Goal: Task Accomplishment & Management: Complete application form

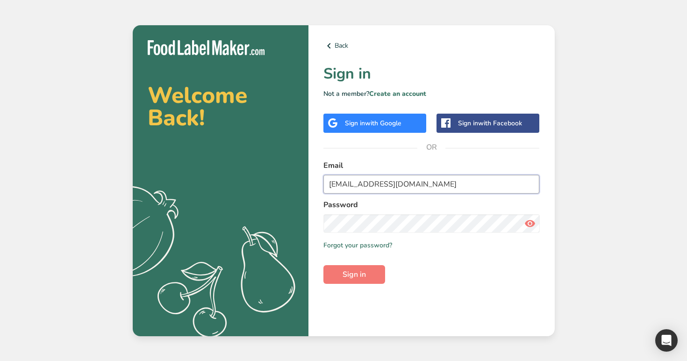
type input "admin@test.com"
click at [323, 265] on button "Sign in" at bounding box center [354, 274] width 62 height 19
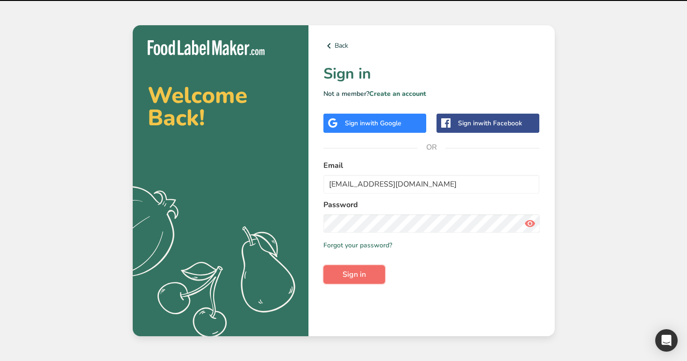
click at [363, 274] on span "Sign in" at bounding box center [353, 274] width 23 height 11
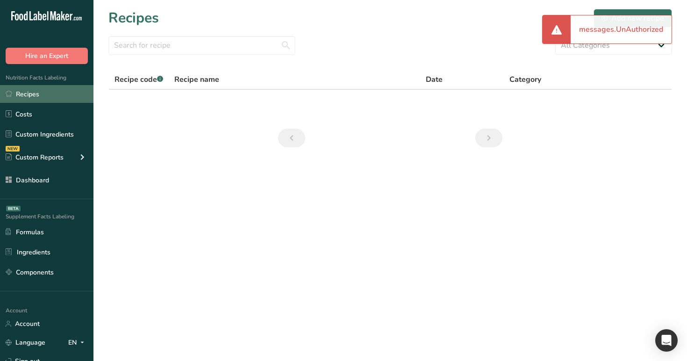
click at [53, 92] on link "Recipes" at bounding box center [46, 94] width 93 height 18
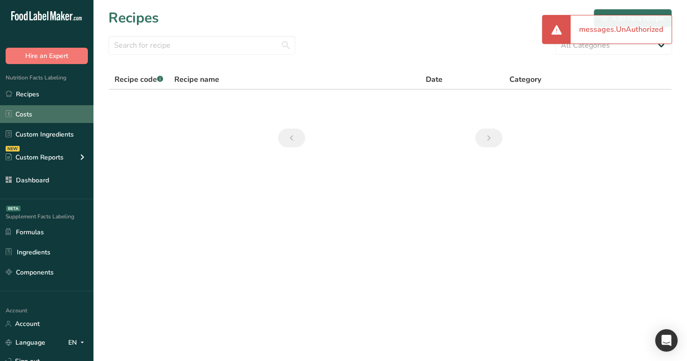
click at [56, 110] on link "Costs" at bounding box center [46, 114] width 93 height 18
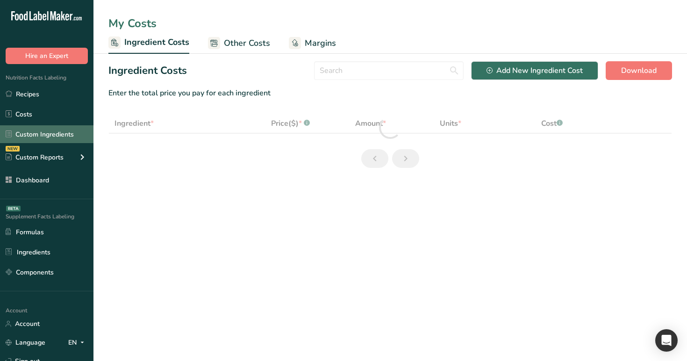
select select "12"
select select "3"
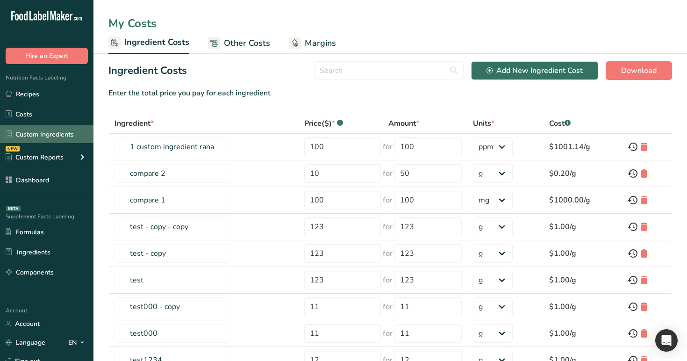
scroll to position [2, 0]
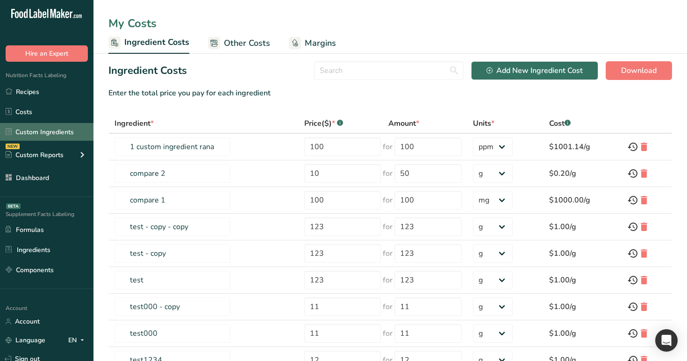
click at [68, 125] on link "Custom Ingredients" at bounding box center [46, 132] width 93 height 18
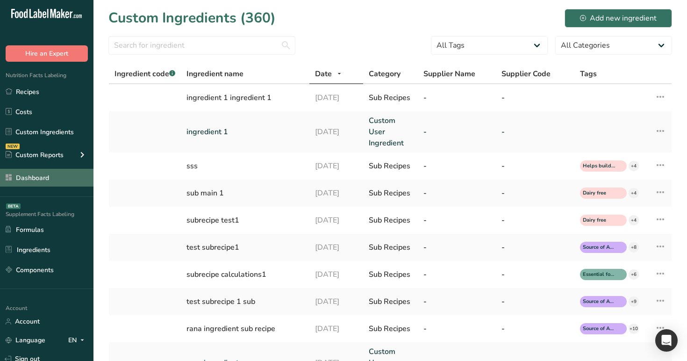
click at [49, 178] on link "Dashboard" at bounding box center [46, 178] width 93 height 18
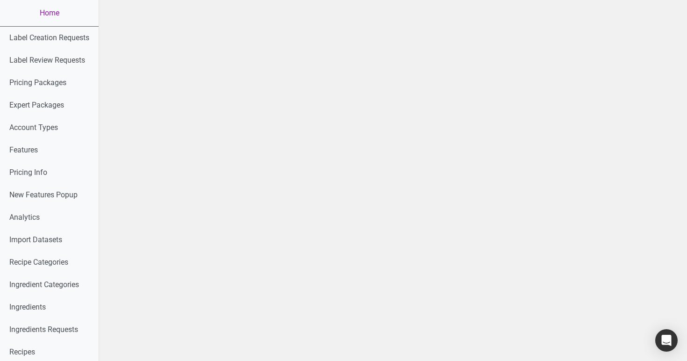
click at [58, 18] on link "Home" at bounding box center [49, 13] width 99 height 26
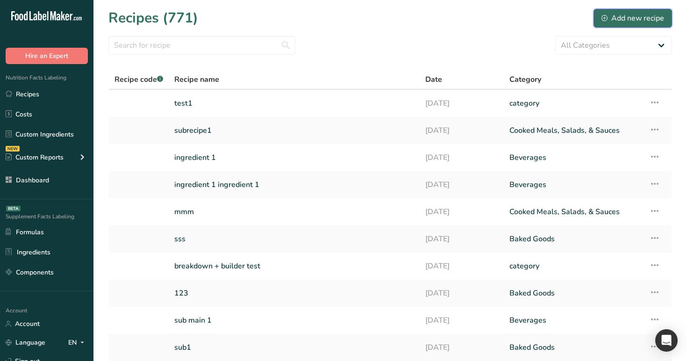
click at [645, 22] on div "Add new recipe" at bounding box center [632, 18] width 63 height 11
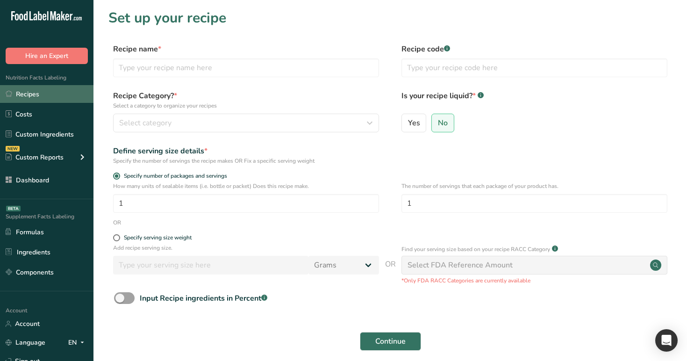
click at [54, 100] on link "Recipes" at bounding box center [46, 94] width 93 height 18
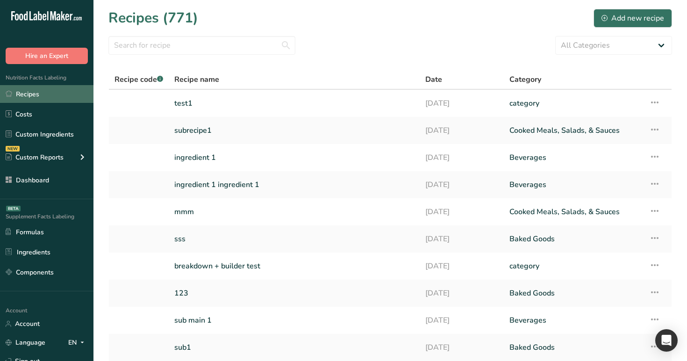
click at [71, 88] on link "Recipes" at bounding box center [46, 94] width 93 height 18
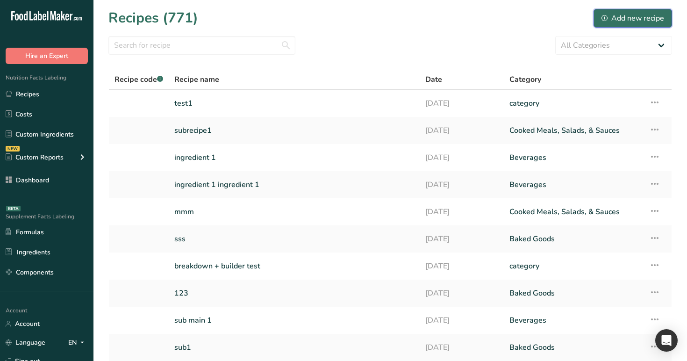
click at [611, 16] on div "Add new recipe" at bounding box center [632, 18] width 63 height 11
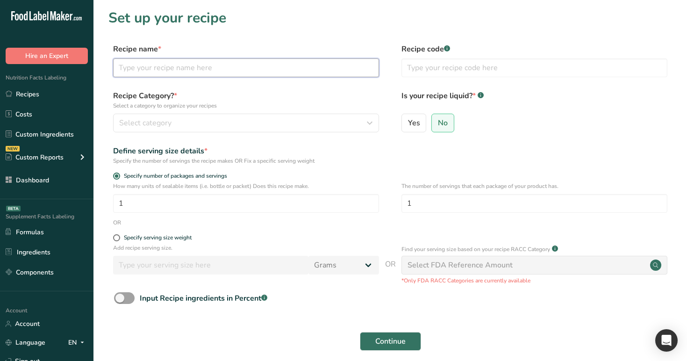
click at [278, 67] on input "text" at bounding box center [246, 67] width 266 height 19
type input "TEST123"
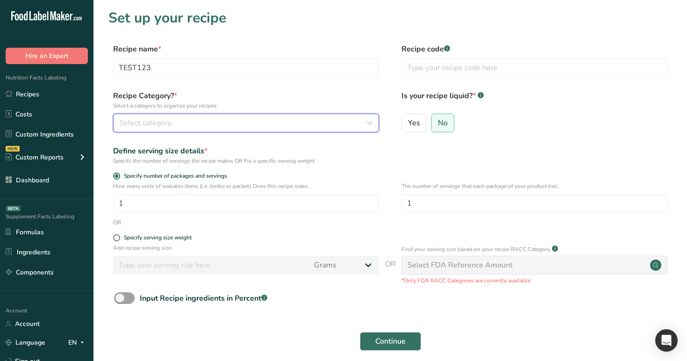
click at [257, 124] on div "Select category" at bounding box center [243, 122] width 248 height 11
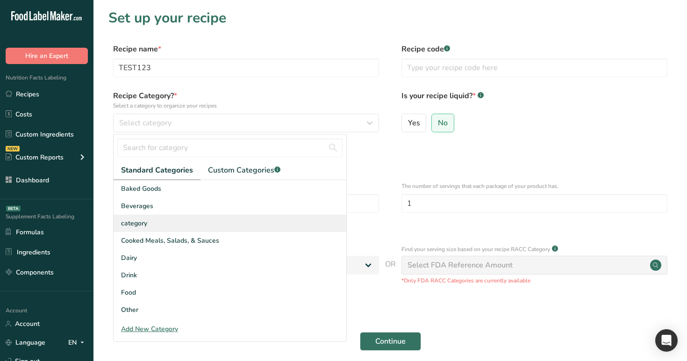
click at [236, 215] on div "category" at bounding box center [230, 222] width 233 height 17
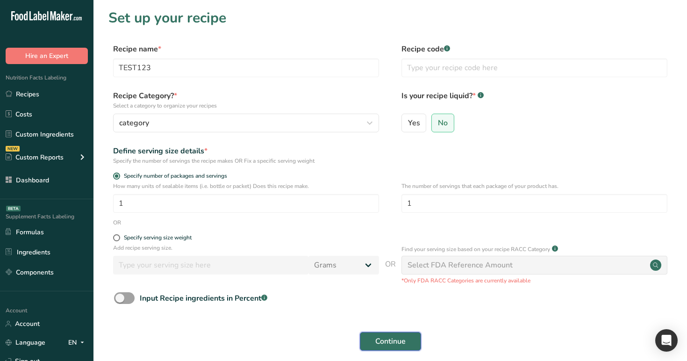
click at [391, 336] on span "Continue" at bounding box center [390, 340] width 30 height 11
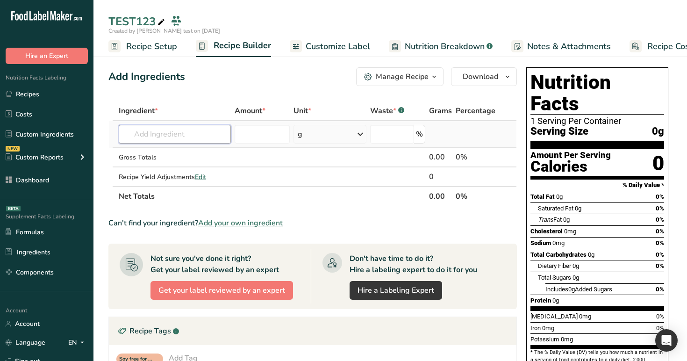
click at [169, 128] on input "text" at bounding box center [175, 134] width 113 height 19
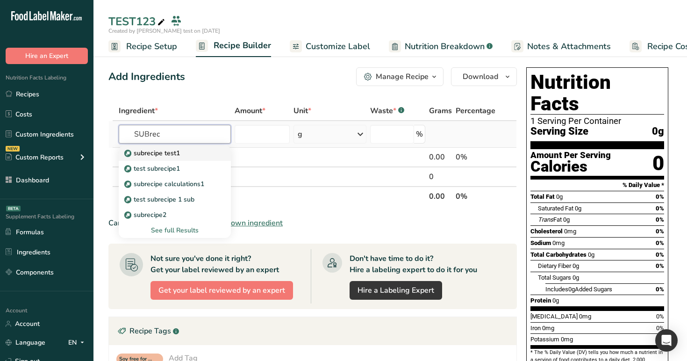
type input "SUBrec"
click at [180, 151] on div "subrecipe test1" at bounding box center [167, 153] width 83 height 10
type input "subrecipe test1"
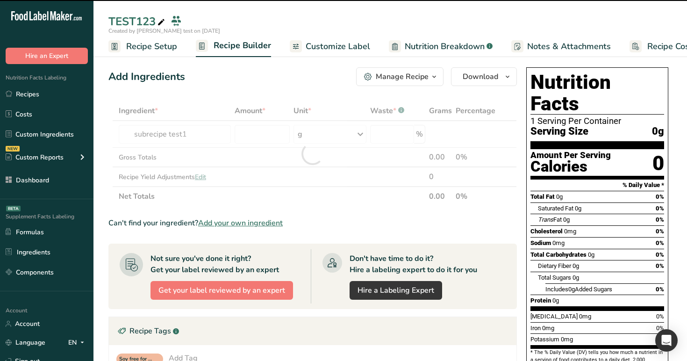
type input "0"
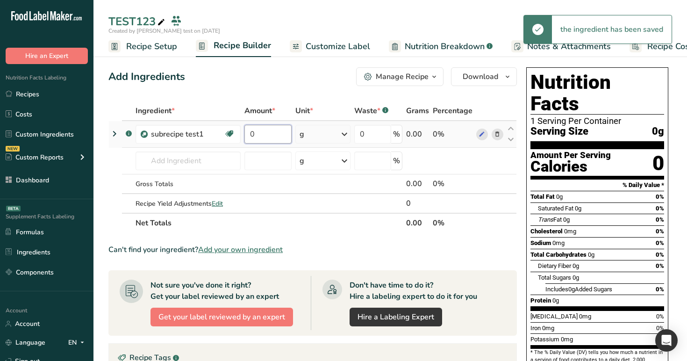
click at [261, 135] on input "0" at bounding box center [267, 134] width 47 height 19
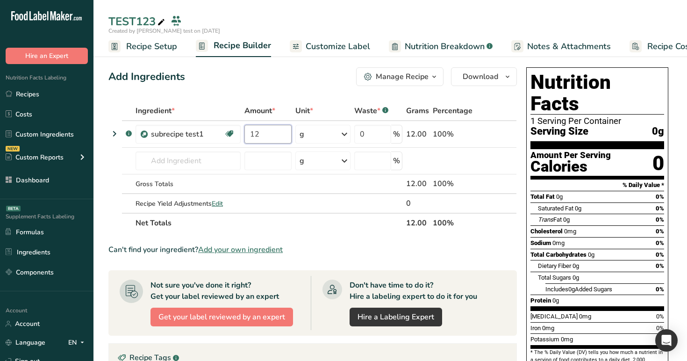
type input "12"
click at [256, 71] on div "Add Ingredients Manage Recipe Delete Recipe Duplicate Recipe Scale Recipe Save …" at bounding box center [312, 76] width 408 height 19
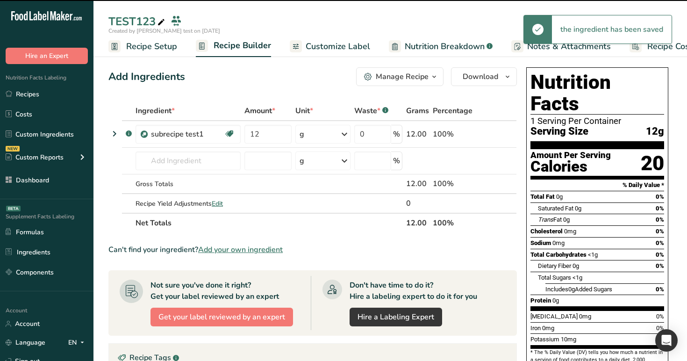
click at [116, 132] on icon at bounding box center [114, 133] width 11 height 17
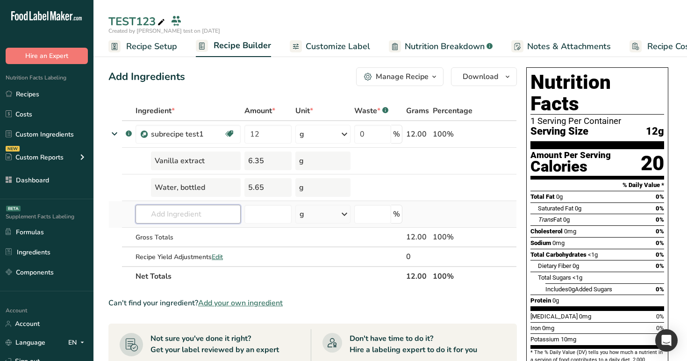
click at [203, 214] on input "text" at bounding box center [187, 214] width 105 height 19
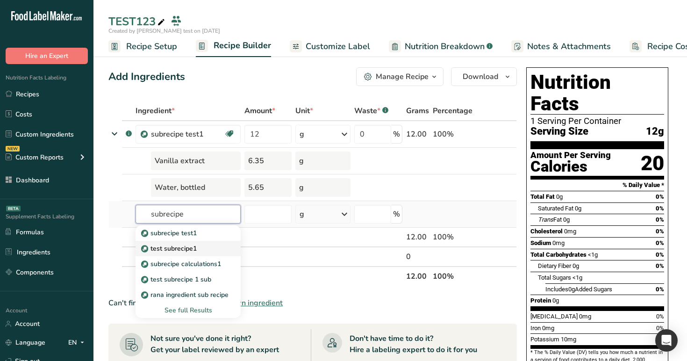
type input "subrecipe"
click at [192, 247] on p "test subrecipe1" at bounding box center [170, 248] width 54 height 10
type input "test subrecipe1"
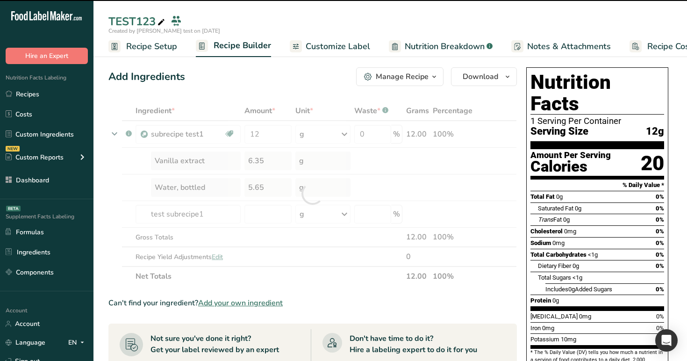
click at [182, 235] on div at bounding box center [312, 193] width 408 height 185
type input "0"
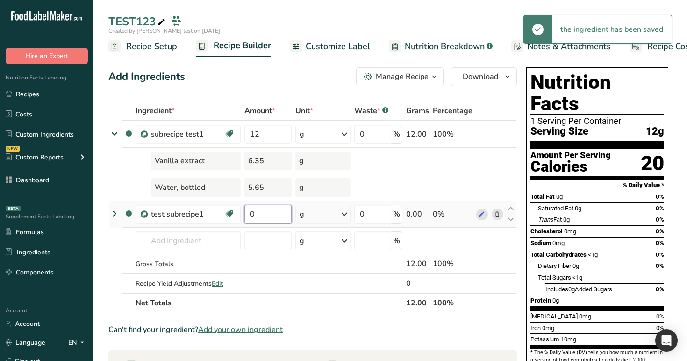
click at [274, 213] on input "0" at bounding box center [267, 214] width 47 height 19
type input "12"
click at [183, 242] on div "Ingredient * Amount * Unit * Waste * .a-a{fill:#347362;}.b-a{fill:#fff;} Grams …" at bounding box center [312, 207] width 408 height 212
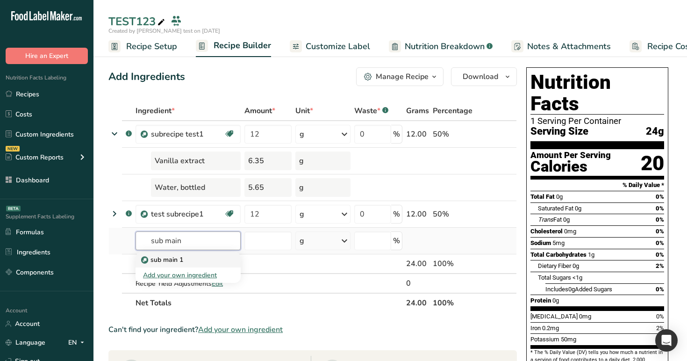
type input "sub main"
click at [187, 263] on div "sub main 1" at bounding box center [180, 260] width 75 height 10
type input "sub main 1"
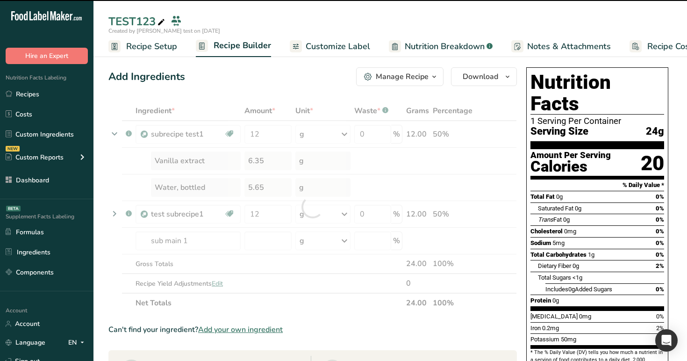
type input "0"
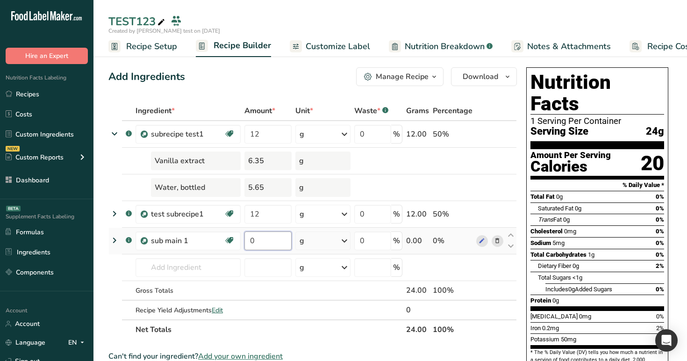
click at [277, 242] on input "0" at bounding box center [267, 240] width 47 height 19
click at [266, 237] on input "22" at bounding box center [267, 240] width 47 height 19
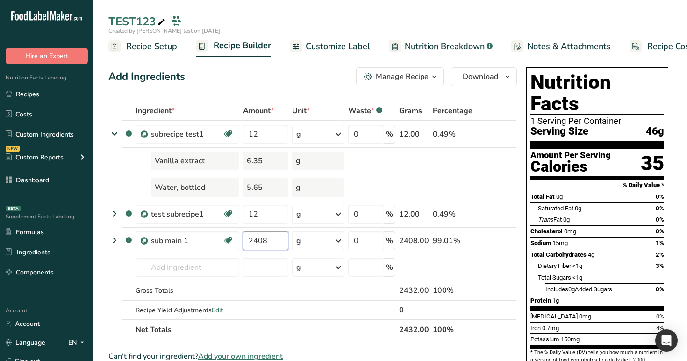
type input "2408"
click at [249, 79] on div "Add Ingredients Manage Recipe Delete Recipe Duplicate Recipe Scale Recipe Save …" at bounding box center [312, 76] width 408 height 19
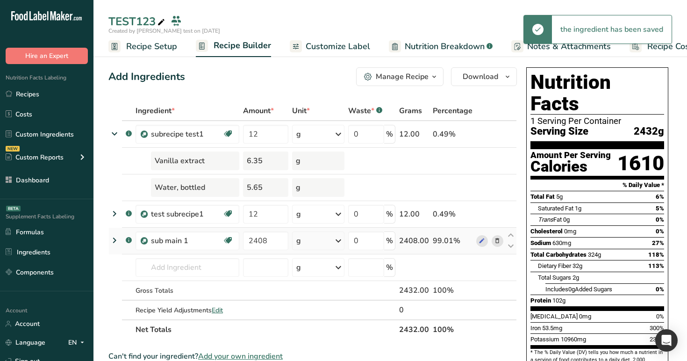
click at [114, 239] on icon at bounding box center [114, 240] width 11 height 17
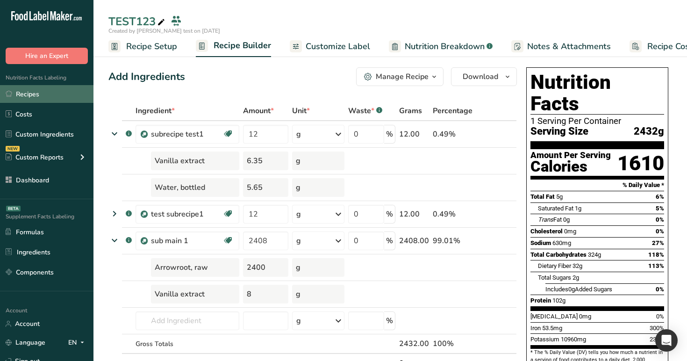
click at [51, 92] on link "Recipes" at bounding box center [46, 94] width 93 height 18
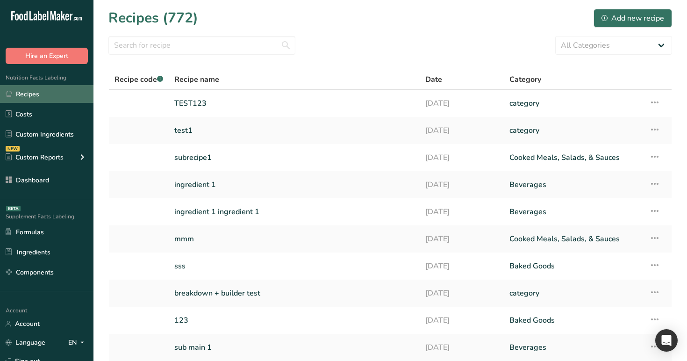
click at [62, 88] on link "Recipes" at bounding box center [46, 94] width 93 height 18
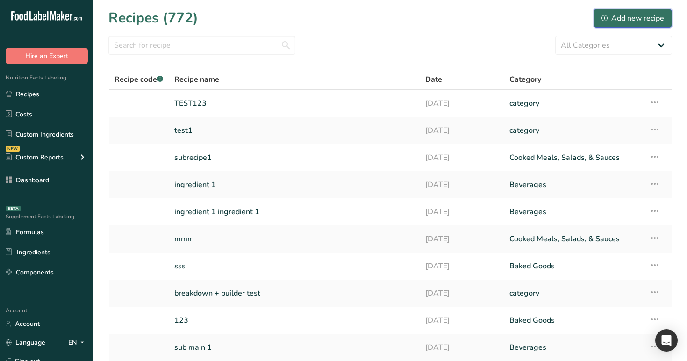
click at [623, 17] on div "Add new recipe" at bounding box center [632, 18] width 63 height 11
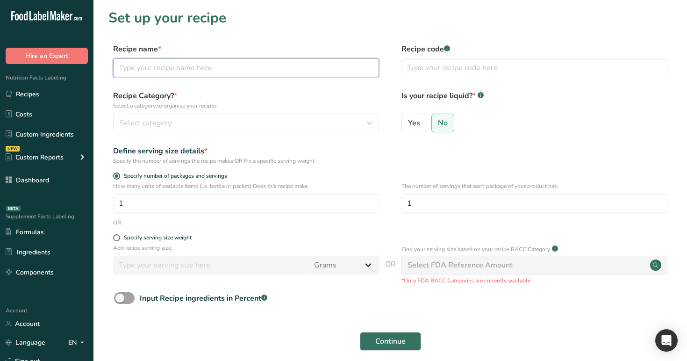
click at [156, 72] on input "text" at bounding box center [246, 67] width 266 height 19
type input "testu"
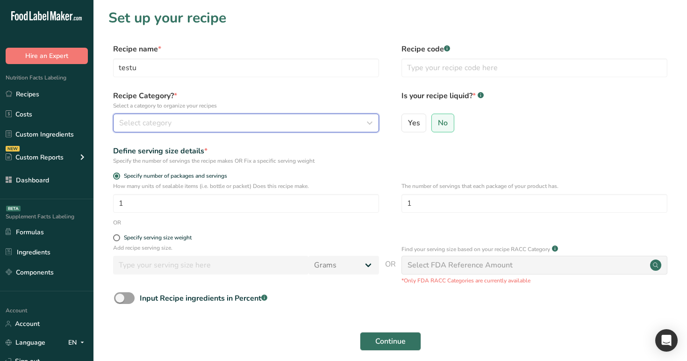
click at [179, 128] on button "Select category" at bounding box center [246, 123] width 266 height 19
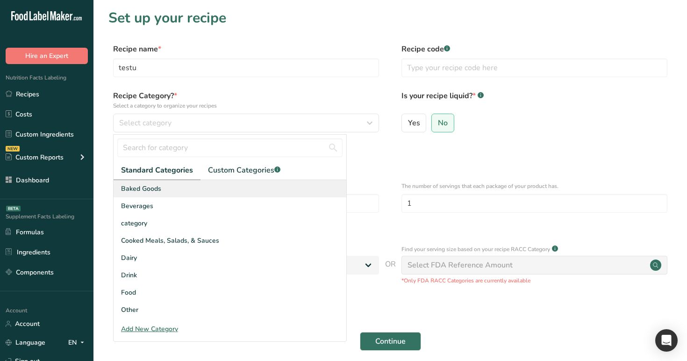
click at [190, 181] on div "Baked Goods" at bounding box center [230, 188] width 233 height 17
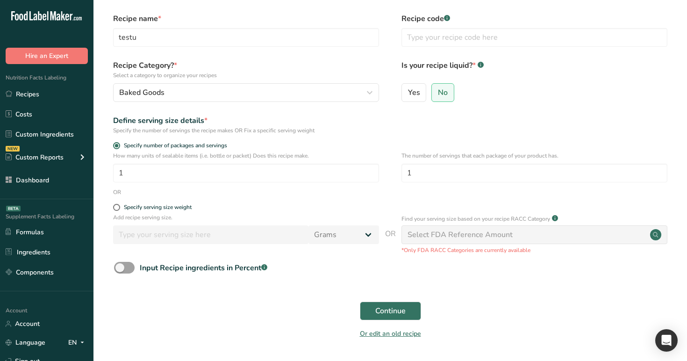
scroll to position [59, 0]
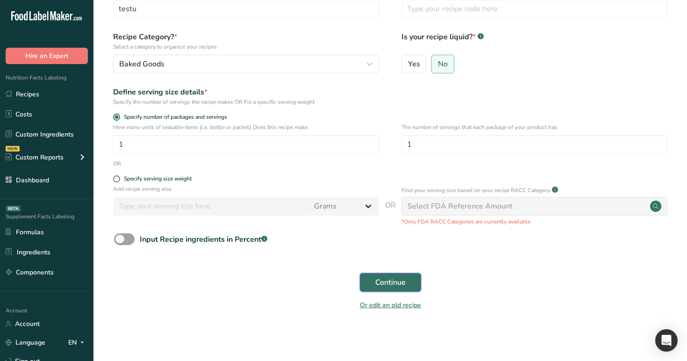
click at [397, 278] on span "Continue" at bounding box center [390, 282] width 30 height 11
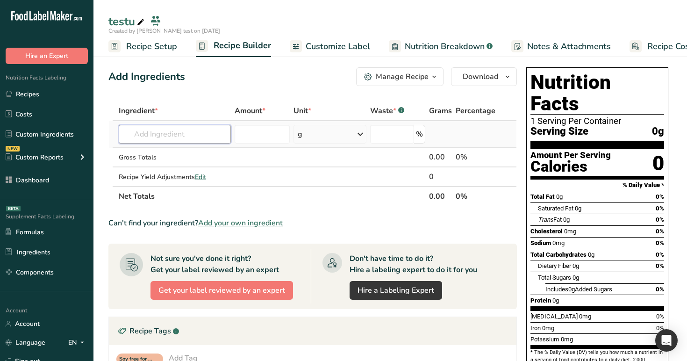
click at [141, 127] on input "text" at bounding box center [175, 134] width 113 height 19
type input "m"
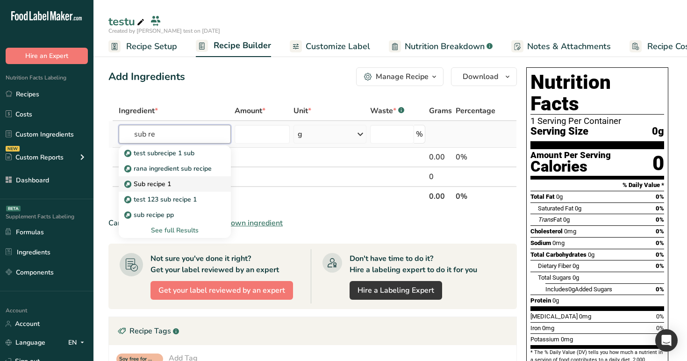
type input "sub re"
click at [142, 184] on p "Sub recipe 1" at bounding box center [148, 184] width 45 height 10
type input "Sub recipe 1"
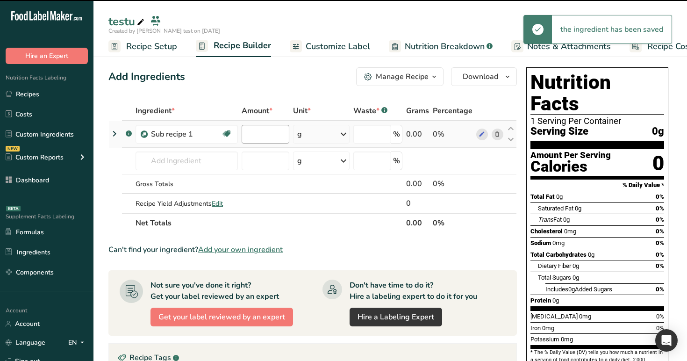
type input "0"
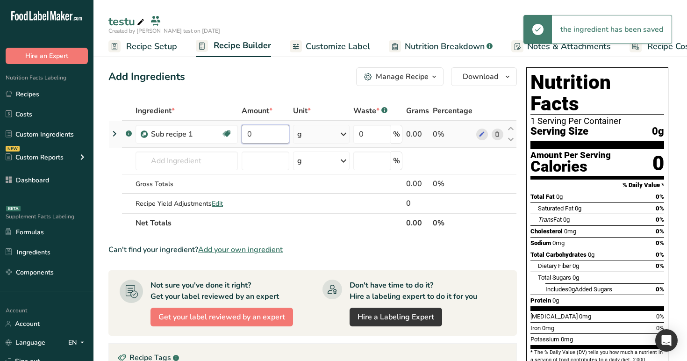
click at [257, 135] on input "0" at bounding box center [266, 134] width 48 height 19
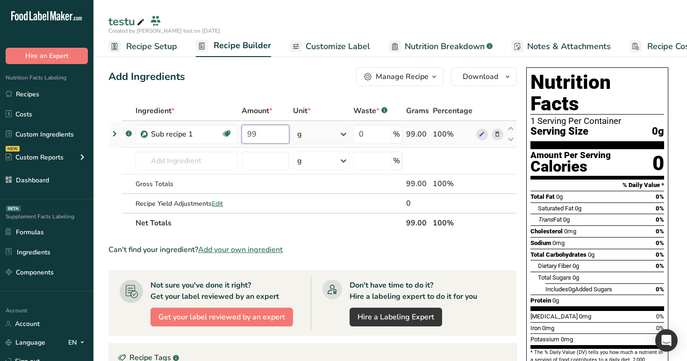
type input "99"
click at [113, 135] on div "Ingredient * Amount * Unit * Waste * .a-a{fill:#347362;}.b-a{fill:#fff;} Grams …" at bounding box center [312, 167] width 408 height 132
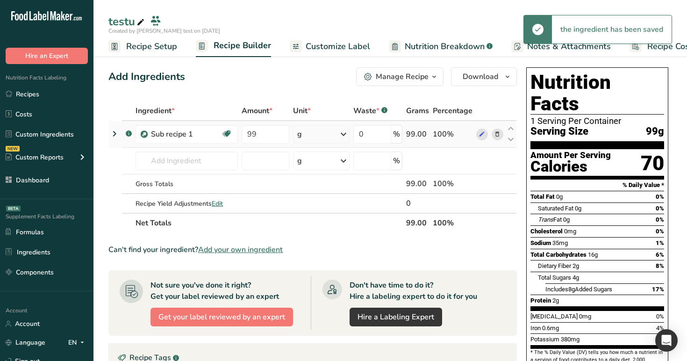
click at [110, 130] on icon at bounding box center [114, 133] width 11 height 17
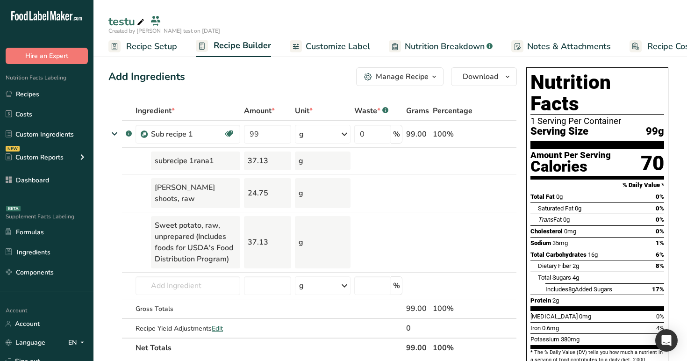
click at [453, 46] on span "Nutrition Breakdown" at bounding box center [445, 46] width 80 height 13
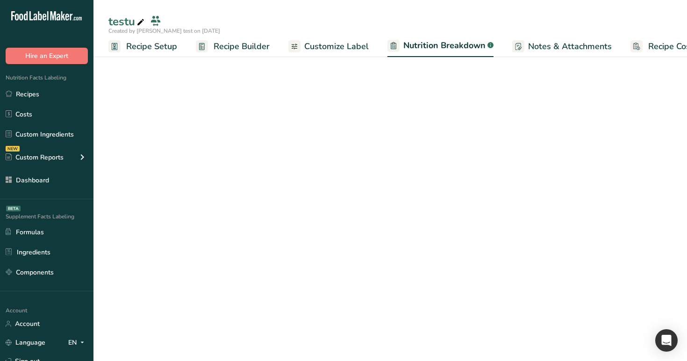
scroll to position [0, 21]
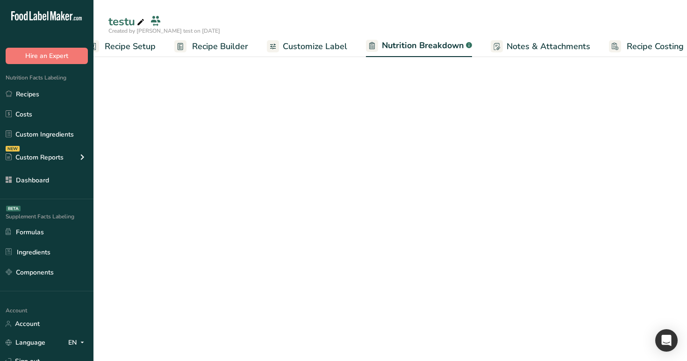
select select "Calories"
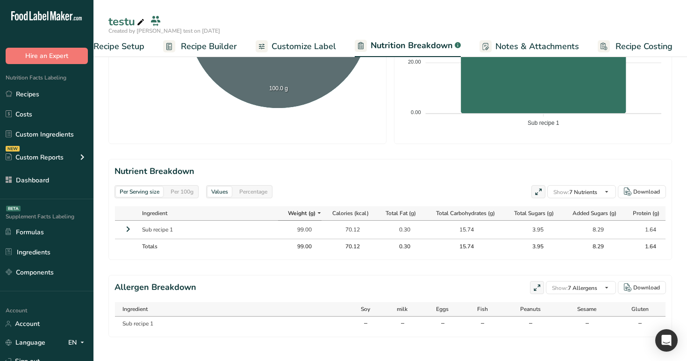
scroll to position [324, 0]
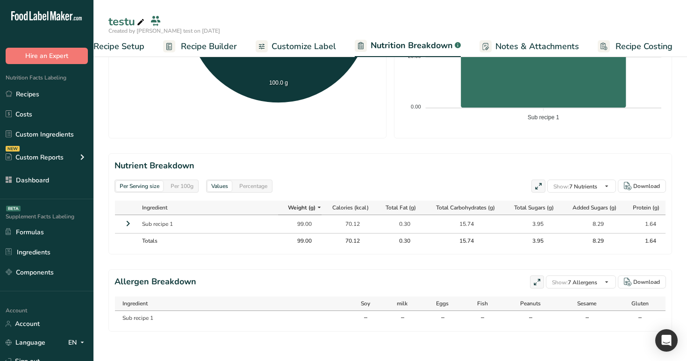
click at [124, 224] on icon at bounding box center [127, 223] width 11 height 17
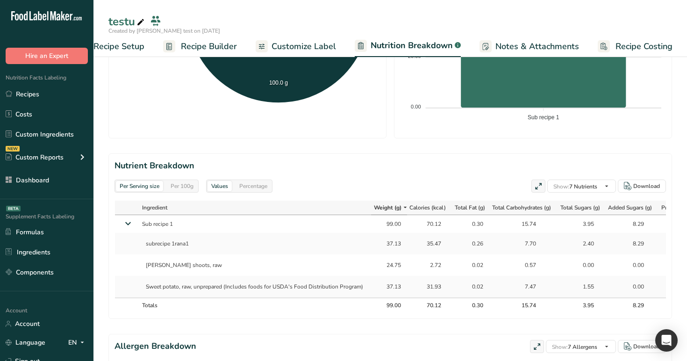
click at [179, 183] on div "Per 100g" at bounding box center [182, 186] width 30 height 10
click at [133, 186] on div "Per Serving size" at bounding box center [139, 186] width 47 height 10
click at [189, 186] on div "Per 100g" at bounding box center [182, 186] width 30 height 10
click at [141, 185] on div "Per Serving size" at bounding box center [139, 186] width 47 height 10
click at [252, 189] on div "Percentage" at bounding box center [253, 186] width 36 height 10
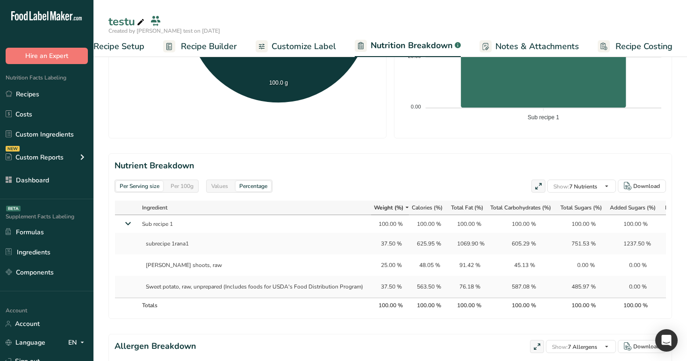
click at [180, 186] on div "Per 100g" at bounding box center [182, 186] width 30 height 10
click at [219, 181] on div "Values" at bounding box center [219, 186] width 24 height 10
click at [143, 182] on div "Per Serving size" at bounding box center [139, 186] width 47 height 10
click at [188, 187] on div "Per 100g" at bounding box center [182, 186] width 30 height 10
click at [204, 45] on span "Recipe Builder" at bounding box center [209, 46] width 56 height 13
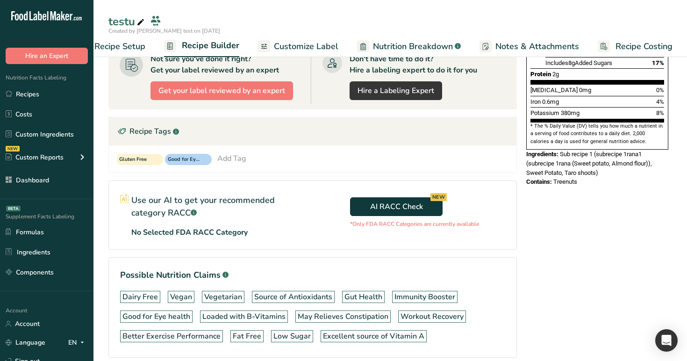
scroll to position [227, 0]
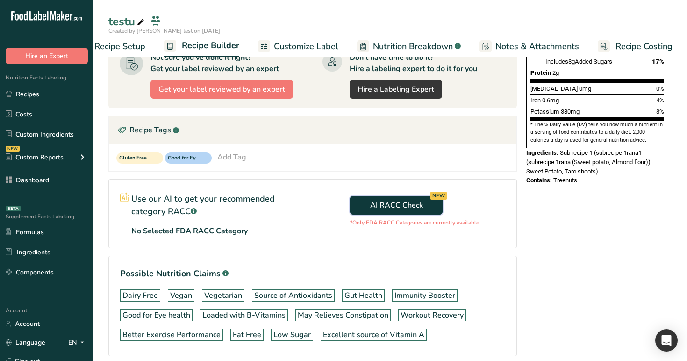
click at [403, 206] on span "AI RACC Check NEW" at bounding box center [396, 204] width 53 height 11
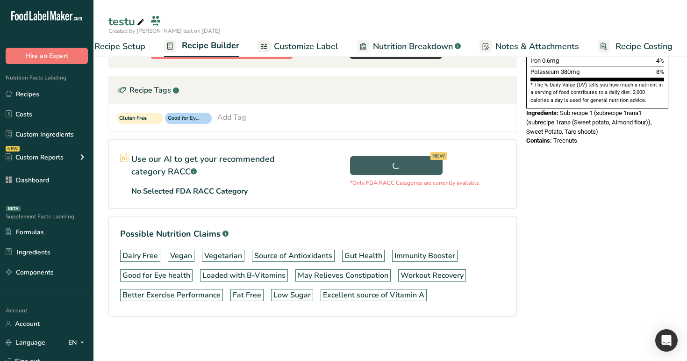
scroll to position [267, 0]
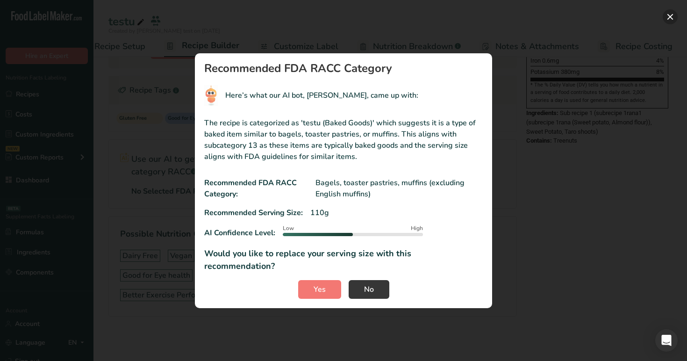
click at [670, 22] on button "RACC modal" at bounding box center [669, 16] width 15 height 15
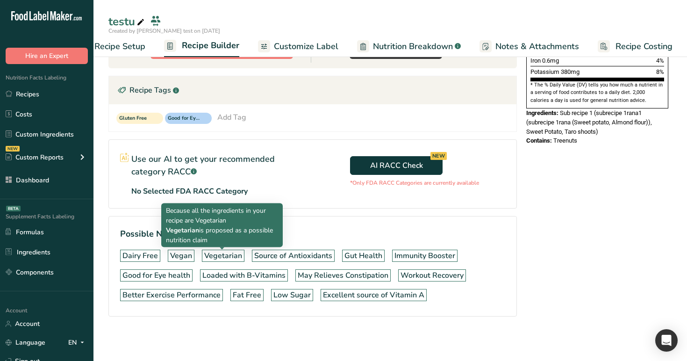
click at [219, 252] on div "Vegetarian" at bounding box center [223, 255] width 38 height 11
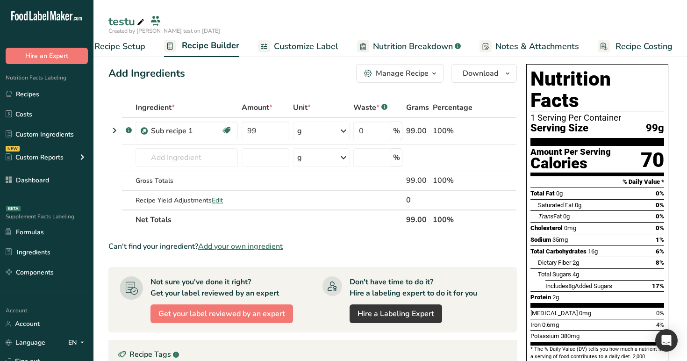
scroll to position [0, 0]
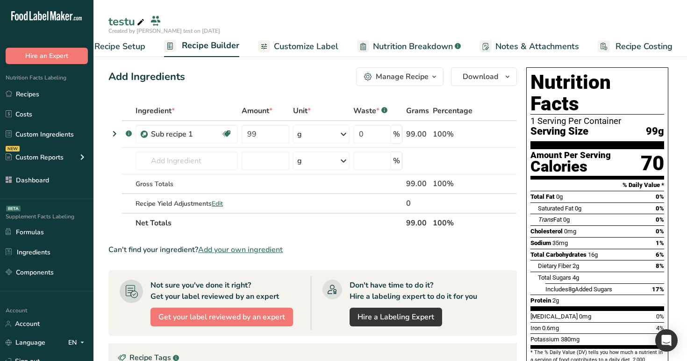
click at [131, 50] on span "Recipe Setup" at bounding box center [119, 46] width 51 height 13
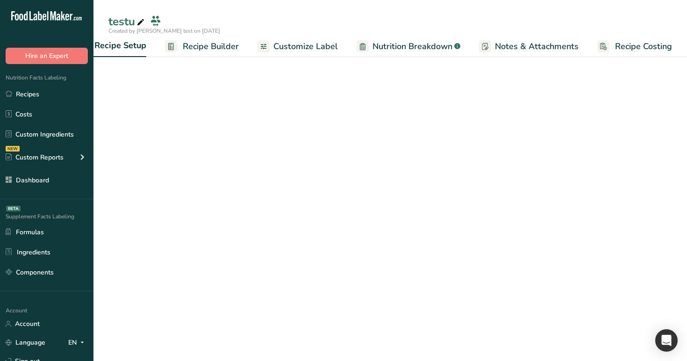
scroll to position [0, 3]
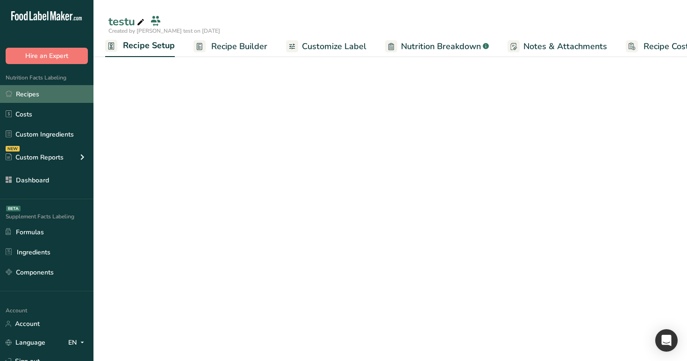
click at [56, 95] on link "Recipes" at bounding box center [46, 94] width 93 height 18
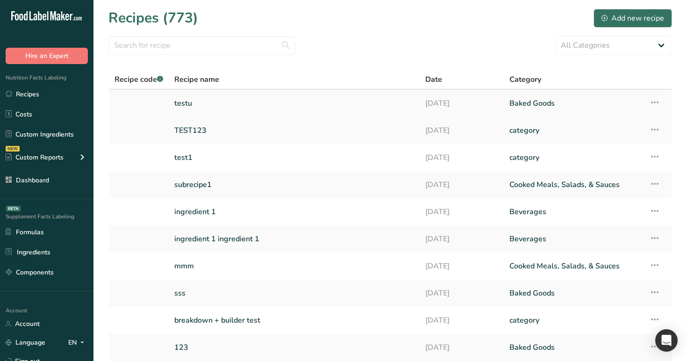
click at [191, 99] on link "testu" at bounding box center [294, 103] width 240 height 20
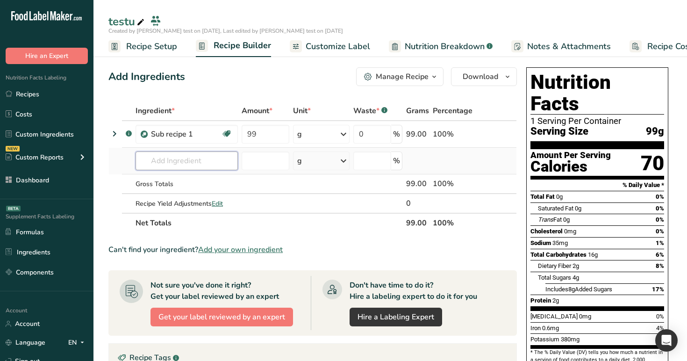
click at [155, 163] on input "text" at bounding box center [186, 160] width 102 height 19
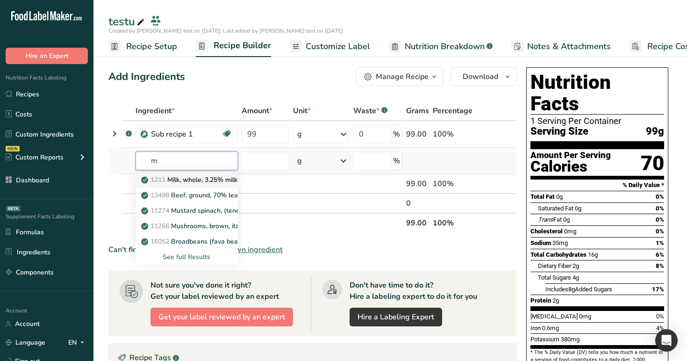
type input "m"
click at [178, 185] on link "1211 Milk, whole, 3.25% milkfat, without added vitamin A and [MEDICAL_DATA]" at bounding box center [186, 179] width 102 height 15
type input "Milk, whole, 3.25% milkfat, without added vitamin A and [MEDICAL_DATA]"
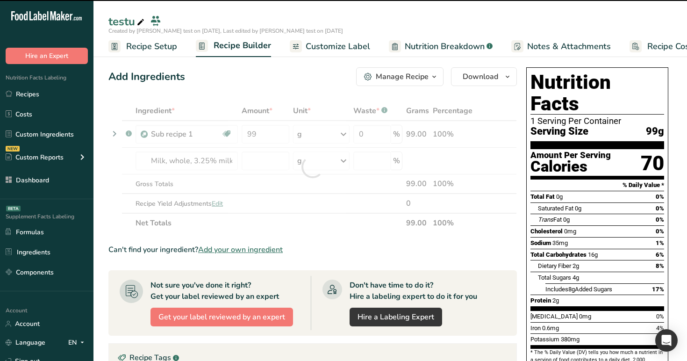
type input "0"
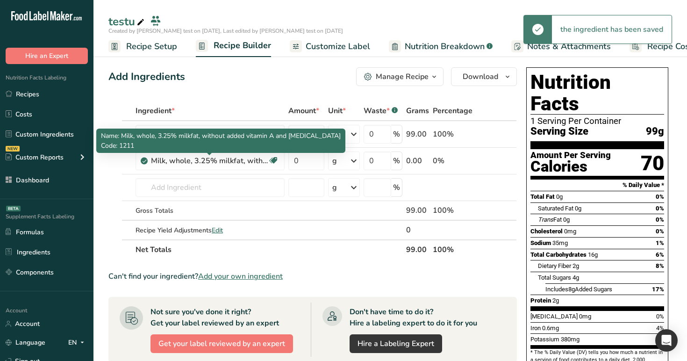
click at [257, 160] on div "Milk, whole, 3.25% milkfat, without added vitamin A and [MEDICAL_DATA]" at bounding box center [209, 160] width 117 height 11
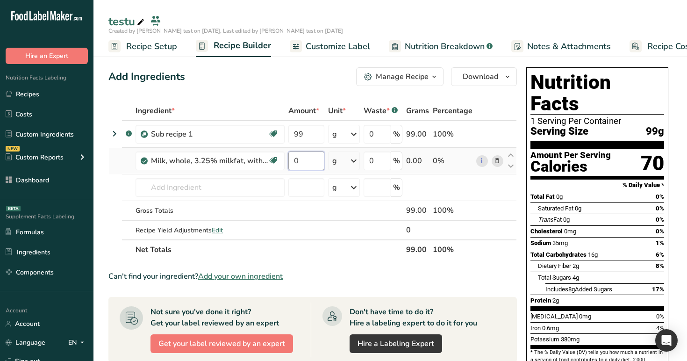
click at [300, 159] on input "0" at bounding box center [306, 160] width 36 height 19
type input "1"
click at [315, 93] on div "Add Ingredients Manage Recipe Delete Recipe Duplicate Recipe Scale Recipe Save …" at bounding box center [315, 352] width 414 height 576
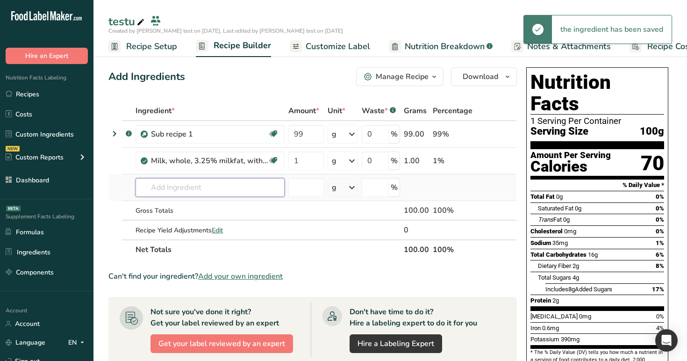
click at [233, 184] on input "text" at bounding box center [209, 187] width 149 height 19
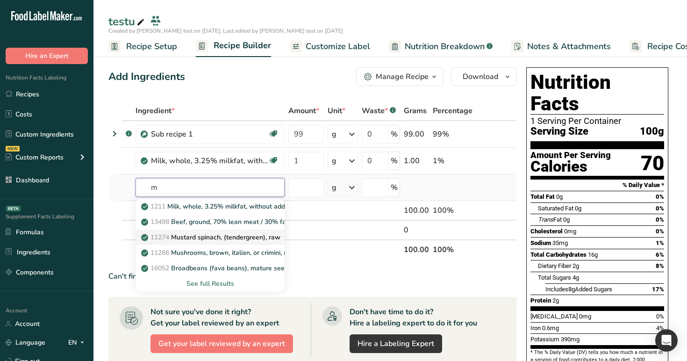
type input "m"
click at [221, 237] on p "11274 Mustard spinach, (tendergreen), raw" at bounding box center [211, 237] width 137 height 10
type input "Mustard spinach, (tendergreen), raw"
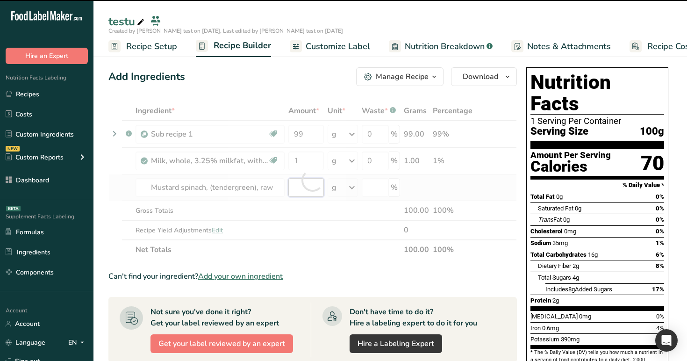
click at [306, 186] on input "number" at bounding box center [306, 187] width 36 height 19
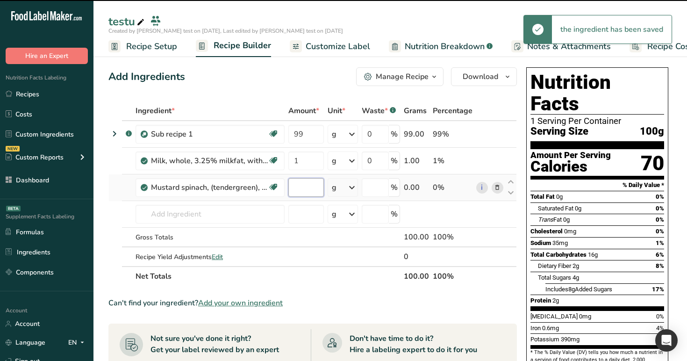
type input "0"
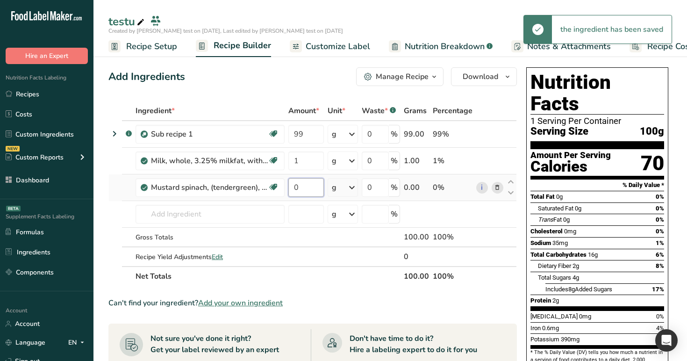
click at [306, 186] on input "0" at bounding box center [306, 187] width 36 height 19
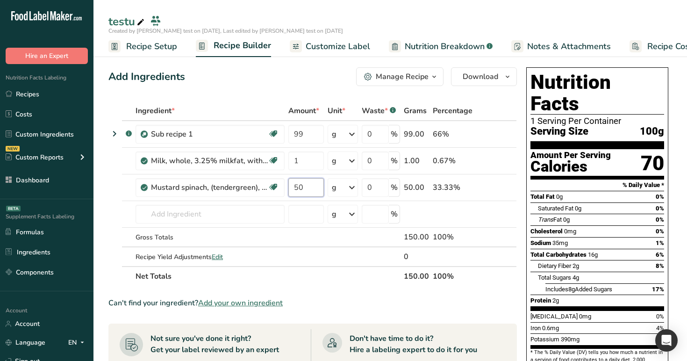
type input "50"
click at [299, 95] on div "Add Ingredients Manage Recipe Delete Recipe Duplicate Recipe Scale Recipe Save …" at bounding box center [315, 365] width 414 height 603
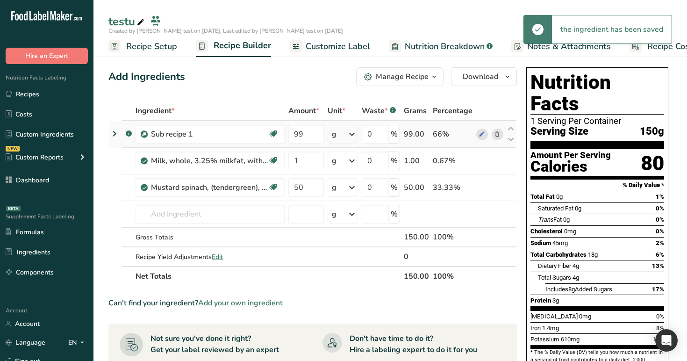
click at [112, 130] on icon at bounding box center [114, 133] width 11 height 17
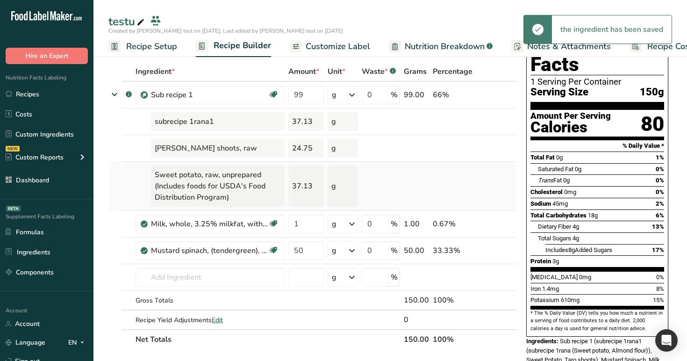
scroll to position [46, 0]
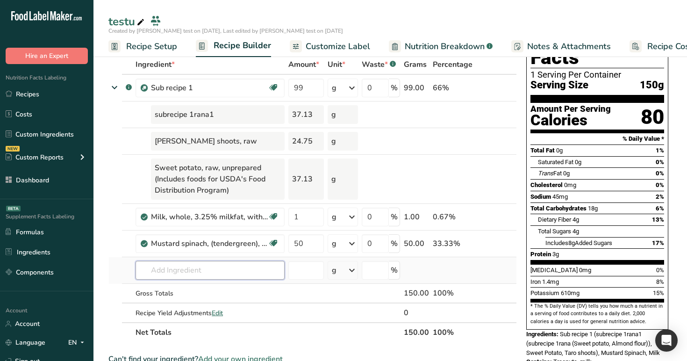
click at [179, 269] on input "text" at bounding box center [209, 270] width 149 height 19
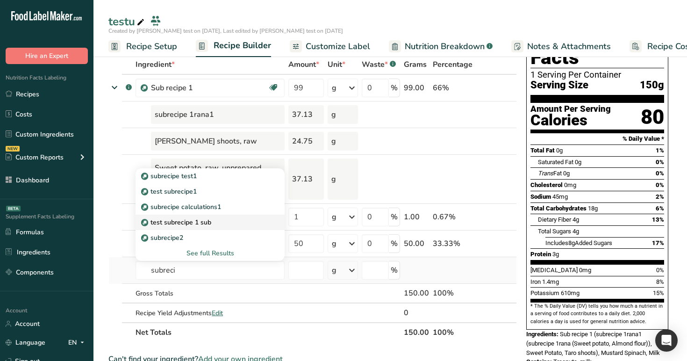
click at [192, 223] on p "test subrecipe 1 sub" at bounding box center [177, 222] width 68 height 10
type input "test subrecipe 1 sub"
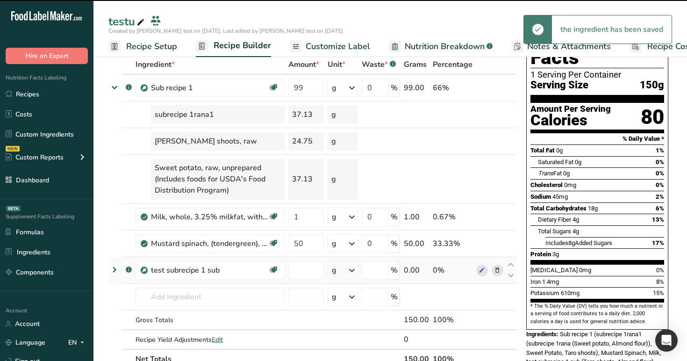
type input "0"
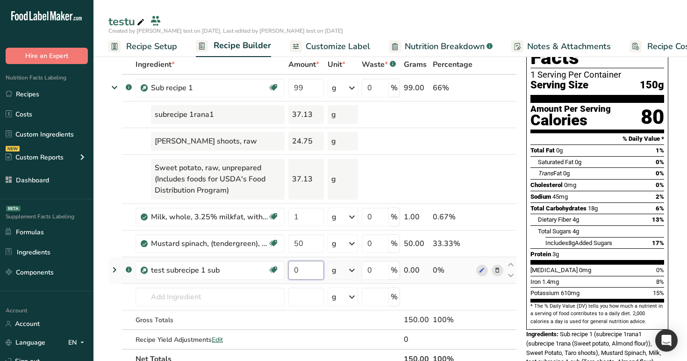
click at [317, 269] on input "0" at bounding box center [306, 270] width 36 height 19
type input "99"
click at [379, 268] on div "Ingredient * Amount * Unit * Waste * .a-a{fill:#347362;}.b-a{fill:#fff;} Grams …" at bounding box center [312, 212] width 408 height 314
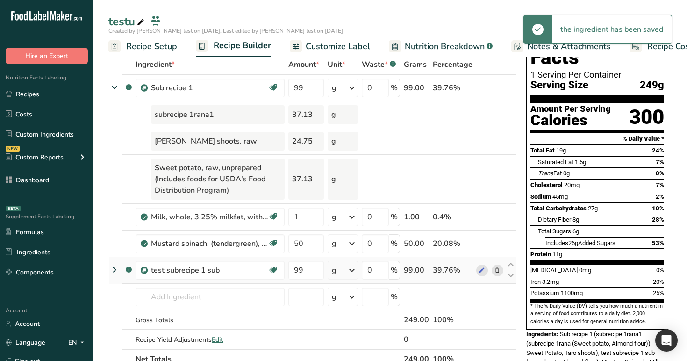
click at [115, 270] on div "Ingredient * Amount * Unit * Waste * .a-a{fill:#347362;}.b-a{fill:#fff;} Grams …" at bounding box center [312, 212] width 408 height 314
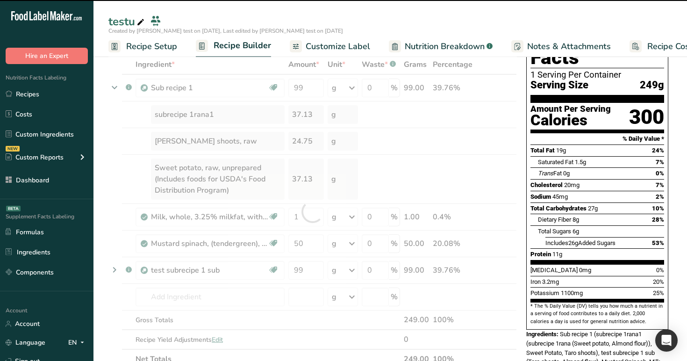
click at [116, 269] on div at bounding box center [312, 212] width 408 height 314
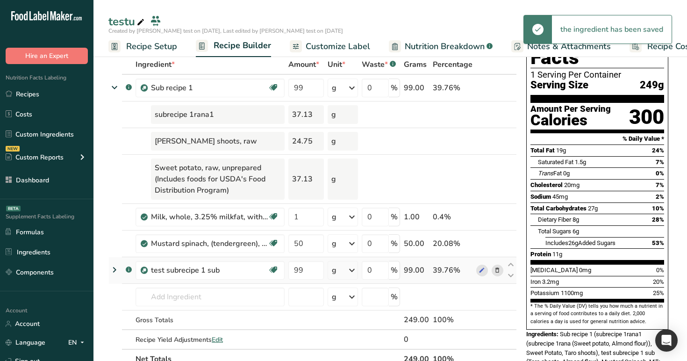
click at [114, 270] on icon at bounding box center [114, 269] width 11 height 17
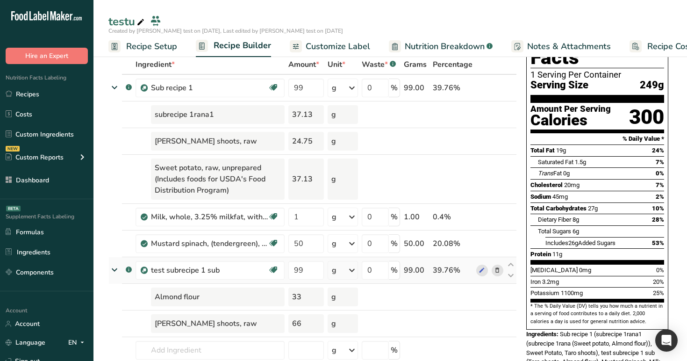
click at [340, 272] on div "g" at bounding box center [342, 270] width 30 height 19
click at [353, 327] on div "ug" at bounding box center [372, 333] width 78 height 14
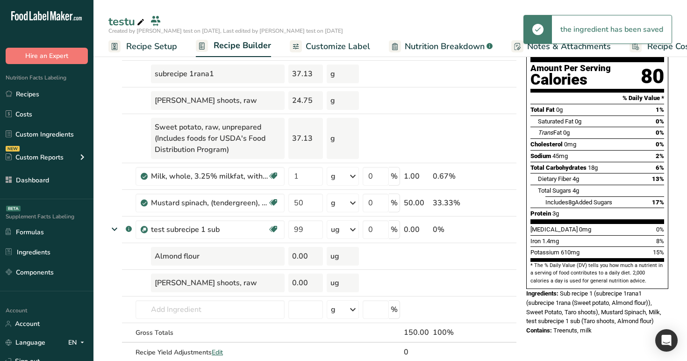
scroll to position [100, 0]
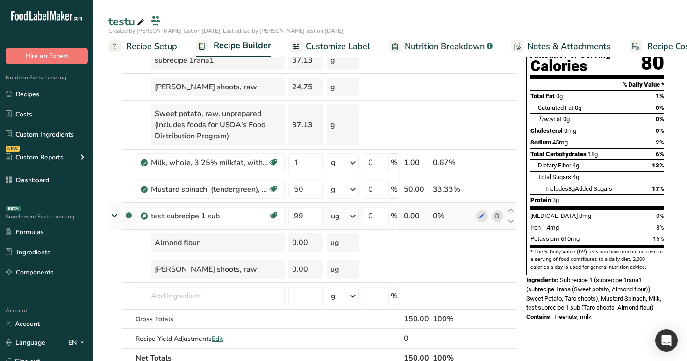
click at [340, 217] on div "ug" at bounding box center [335, 215] width 9 height 11
click at [362, 222] on td "0 %" at bounding box center [381, 216] width 41 height 27
click at [416, 42] on span "Nutrition Breakdown" at bounding box center [445, 46] width 80 height 13
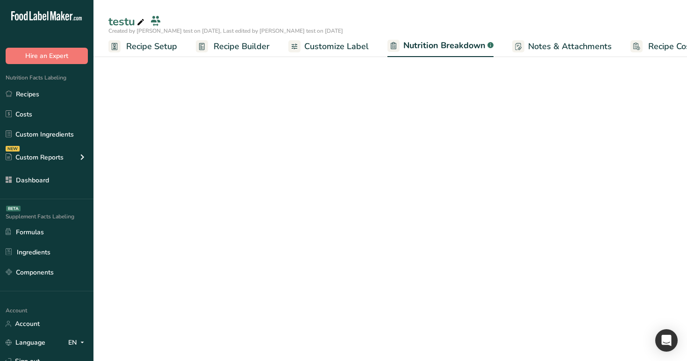
scroll to position [0, 21]
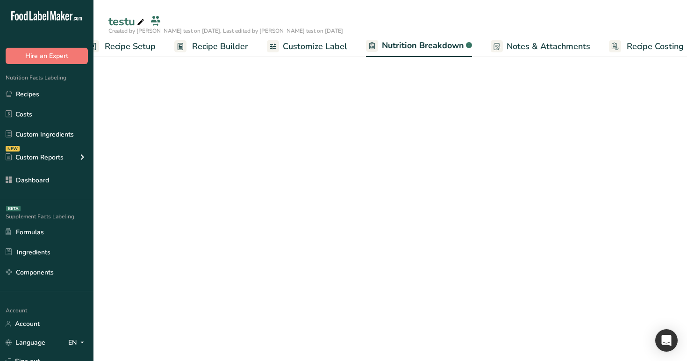
select select "Calories"
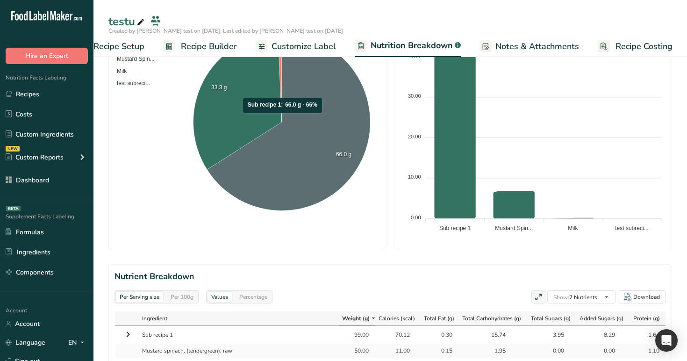
scroll to position [414, 0]
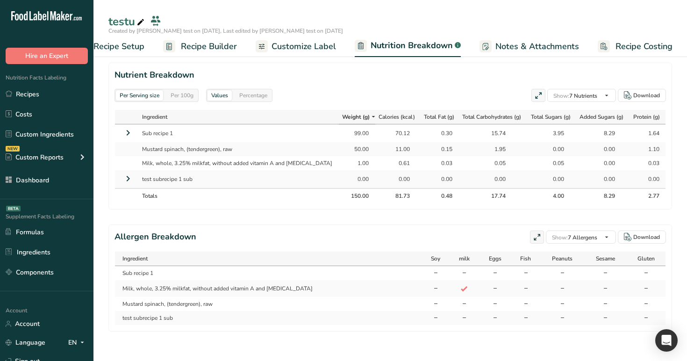
click at [128, 133] on icon at bounding box center [127, 132] width 11 height 17
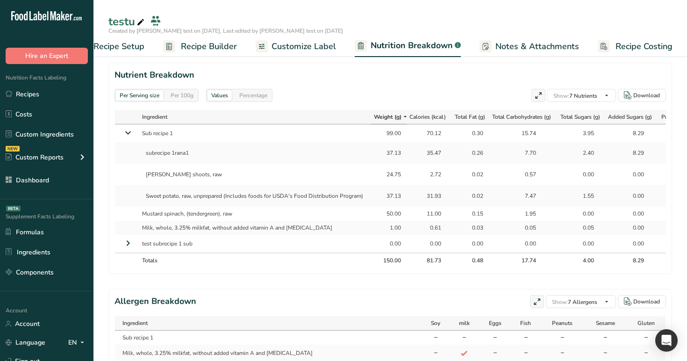
click at [128, 128] on icon at bounding box center [128, 132] width 17 height 11
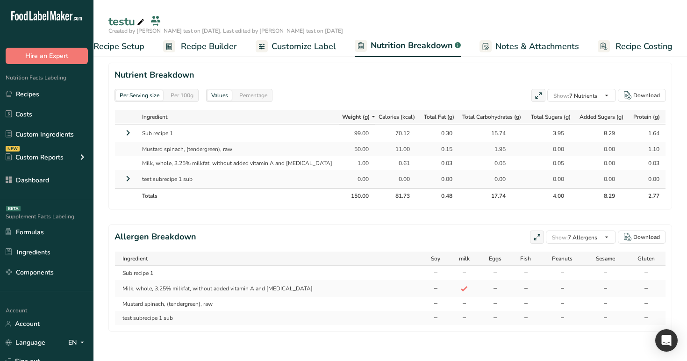
click at [128, 128] on icon at bounding box center [127, 132] width 11 height 17
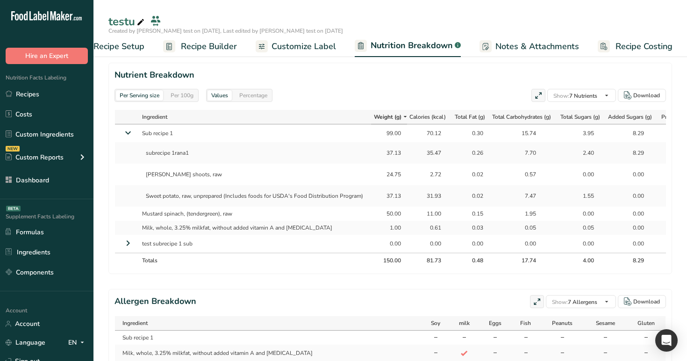
click at [191, 49] on span "Recipe Builder" at bounding box center [209, 46] width 56 height 13
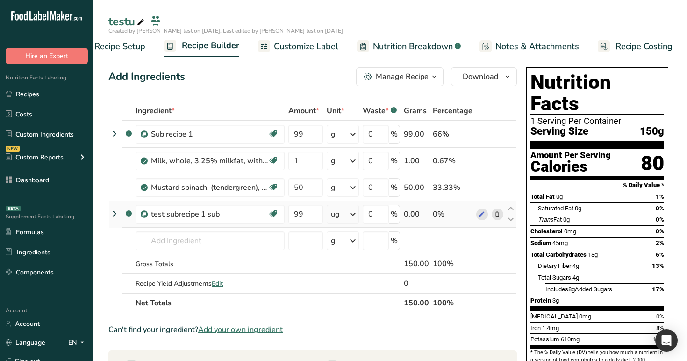
click at [112, 213] on icon at bounding box center [114, 213] width 11 height 17
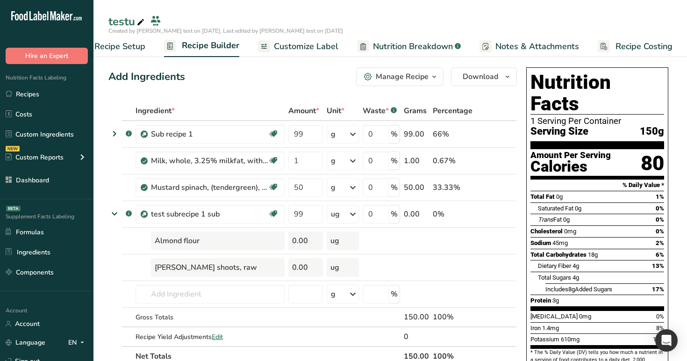
click at [417, 48] on span "Nutrition Breakdown" at bounding box center [413, 46] width 80 height 13
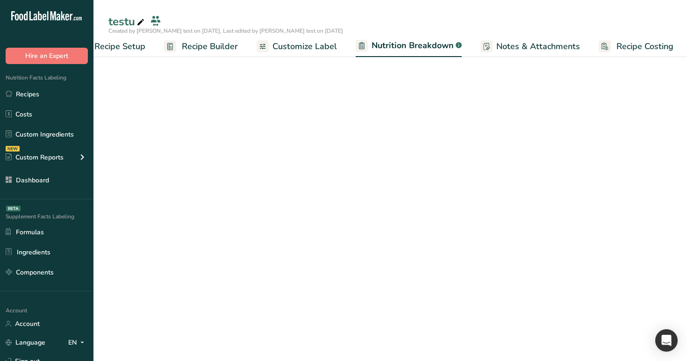
select select "Calories"
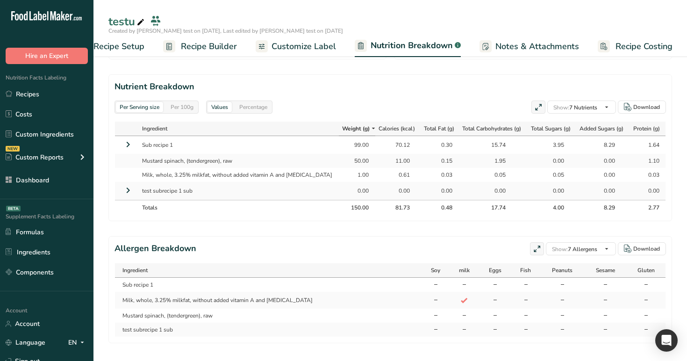
scroll to position [414, 0]
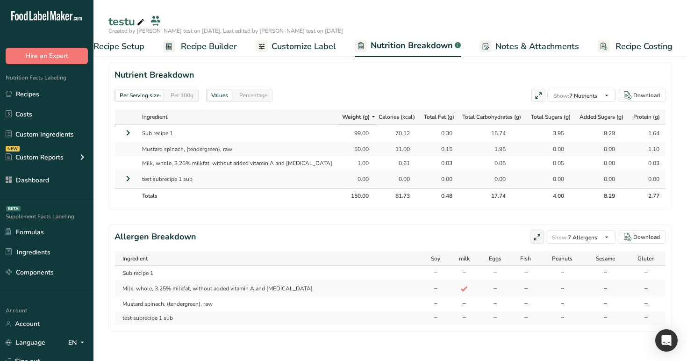
click at [127, 180] on icon at bounding box center [127, 178] width 11 height 17
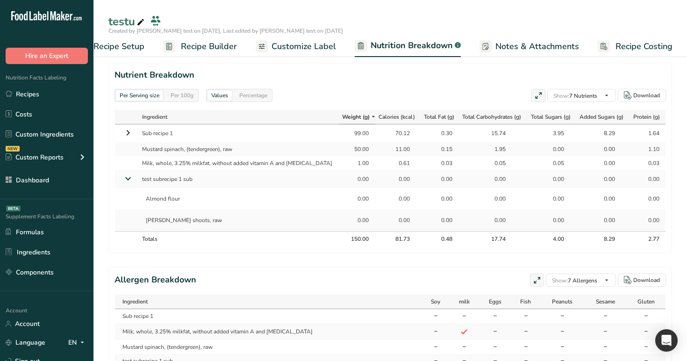
drag, startPoint x: 338, startPoint y: 178, endPoint x: 356, endPoint y: 227, distance: 53.4
click at [356, 227] on tbody "Sub recipe 1 99.00 70.12 0.30 15.74 3.95 8.29 1.64 Mustard spinach, (tendergree…" at bounding box center [390, 177] width 550 height 107
click at [356, 223] on td "0.00" at bounding box center [357, 219] width 36 height 21
click at [213, 51] on span "Recipe Builder" at bounding box center [209, 46] width 56 height 13
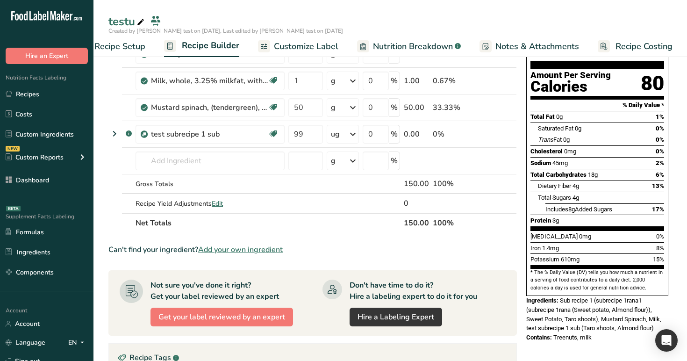
scroll to position [75, 0]
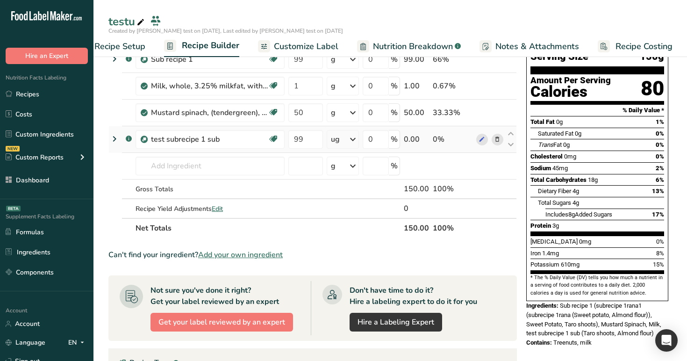
click at [113, 137] on icon at bounding box center [114, 138] width 11 height 17
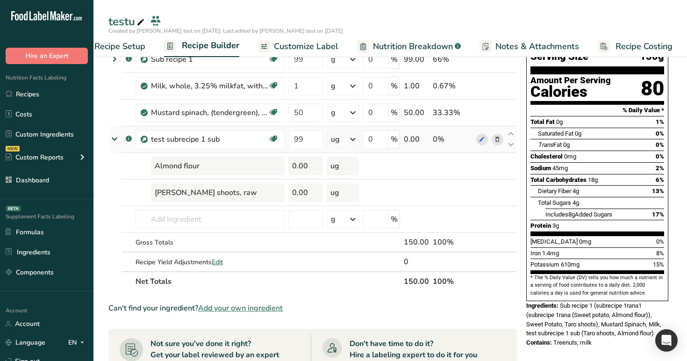
click at [114, 139] on icon at bounding box center [114, 138] width 17 height 11
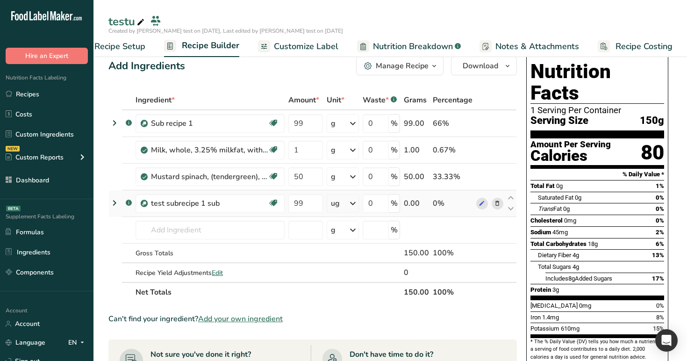
scroll to position [0, 0]
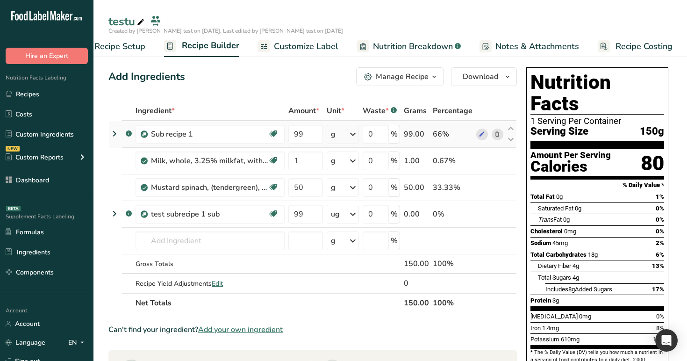
click at [116, 135] on icon at bounding box center [114, 133] width 11 height 17
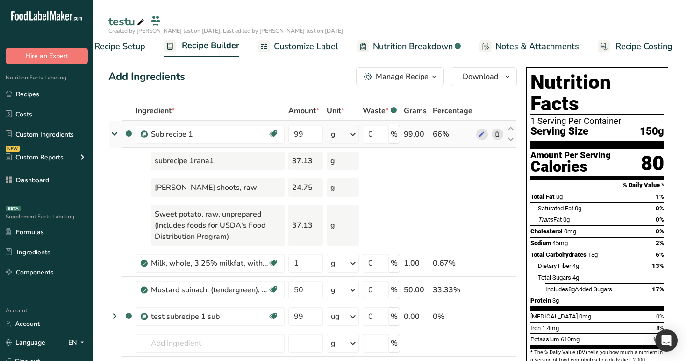
click at [116, 135] on icon at bounding box center [114, 133] width 17 height 11
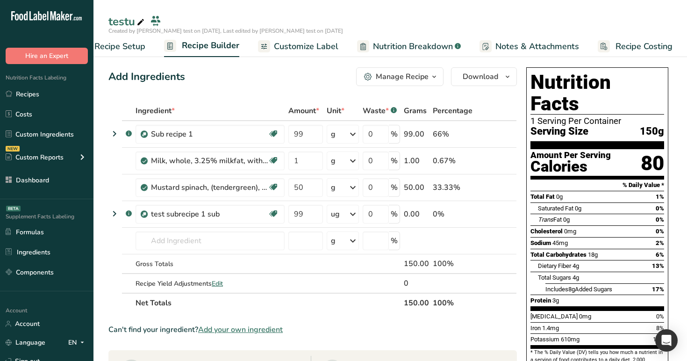
click at [381, 47] on span "Nutrition Breakdown" at bounding box center [413, 46] width 80 height 13
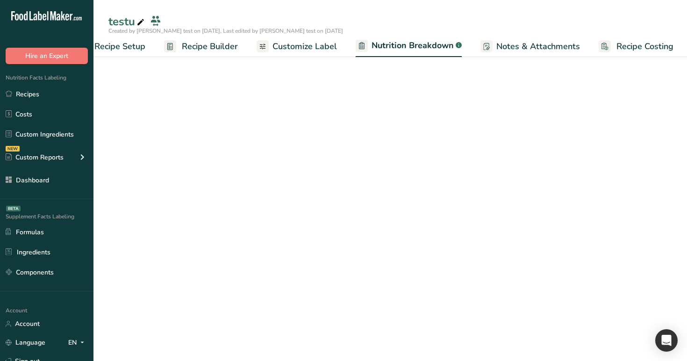
scroll to position [0, 33]
select select "Calories"
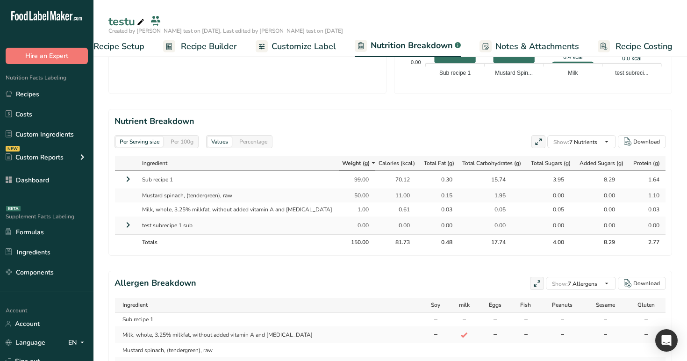
scroll to position [414, 0]
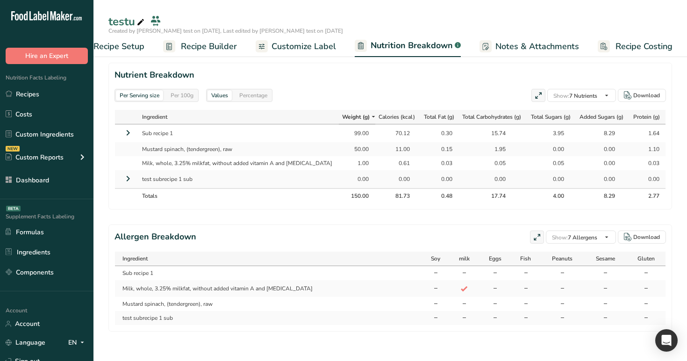
click at [184, 106] on section "Nutrient Breakdown Per Serving size Per 100g Values Percentage Show: 7 Nutrient…" at bounding box center [389, 136] width 563 height 147
click at [182, 93] on div "Per 100g" at bounding box center [182, 95] width 30 height 10
click at [126, 178] on icon at bounding box center [127, 178] width 11 height 17
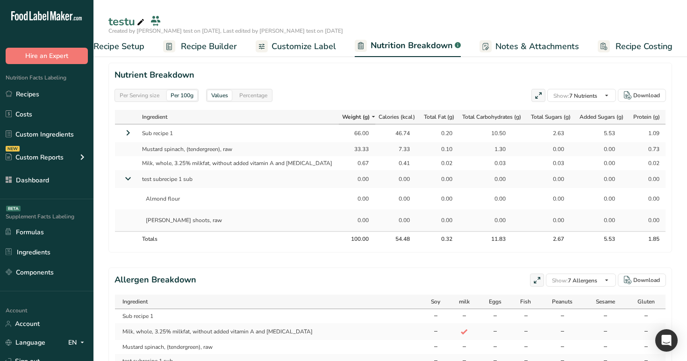
click at [151, 90] on div "Per Serving size" at bounding box center [139, 95] width 47 height 10
click at [211, 47] on span "Recipe Builder" at bounding box center [209, 46] width 56 height 13
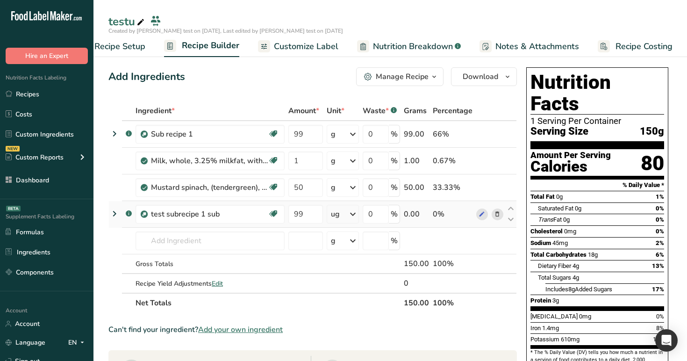
click at [351, 217] on icon at bounding box center [352, 214] width 11 height 17
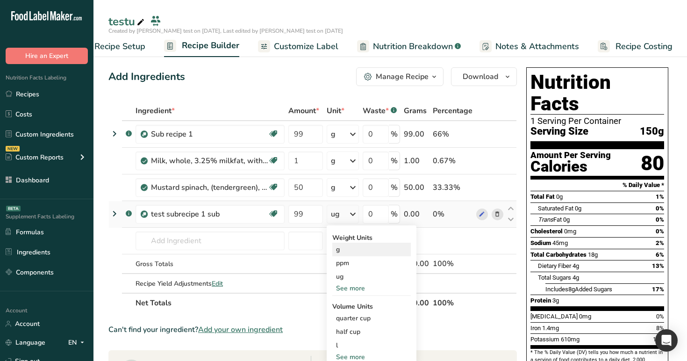
click at [354, 252] on div "g" at bounding box center [371, 249] width 78 height 14
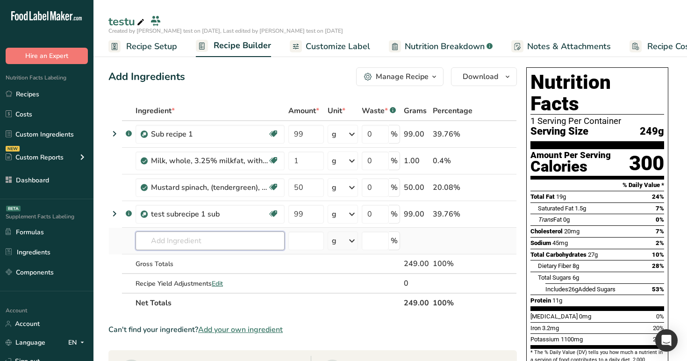
click at [200, 243] on input "text" at bounding box center [209, 240] width 149 height 19
type input "w"
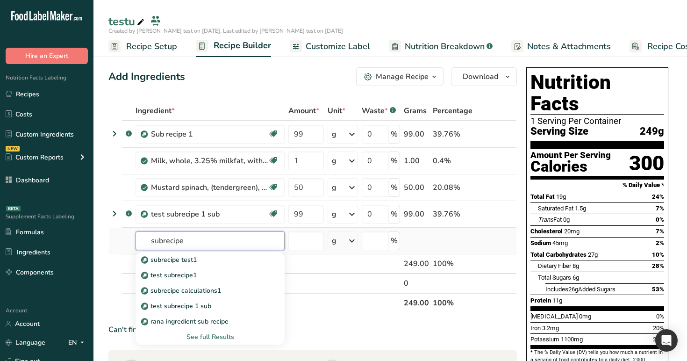
type input "subrecipe"
click at [223, 339] on div "See full Results" at bounding box center [210, 337] width 134 height 10
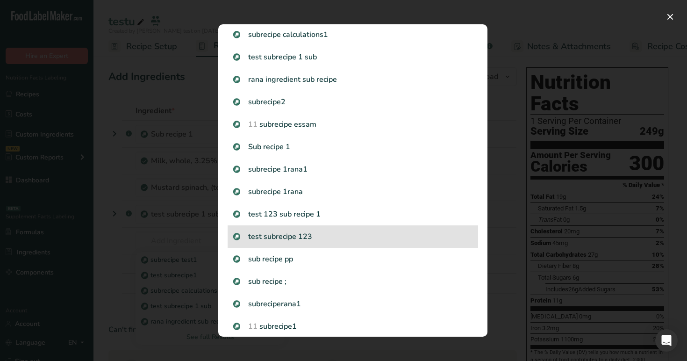
scroll to position [196, 0]
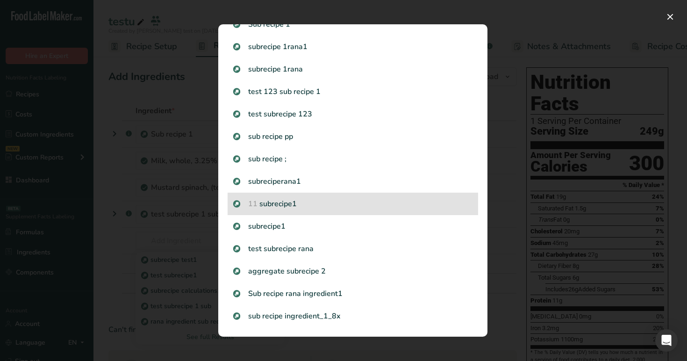
click at [303, 205] on p "11 subrecipe1" at bounding box center [352, 203] width 239 height 11
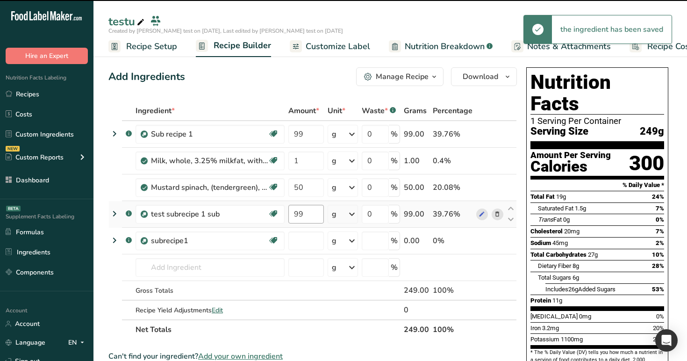
type input "0"
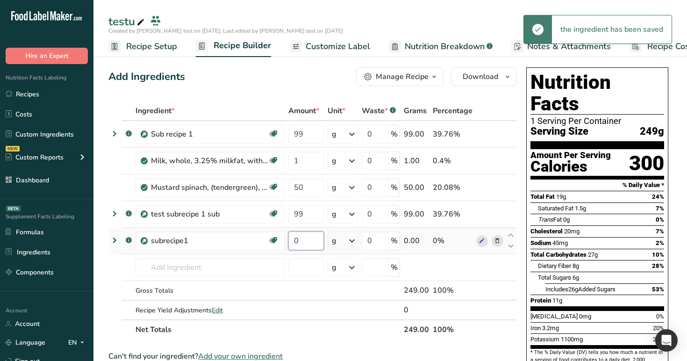
click at [309, 248] on input "0" at bounding box center [306, 240] width 36 height 19
type input "11"
click at [339, 249] on div "Ingredient * Amount * Unit * Waste * .a-a{fill:#347362;}.b-a{fill:#fff;} Grams …" at bounding box center [312, 220] width 408 height 238
click at [348, 244] on icon at bounding box center [351, 240] width 11 height 17
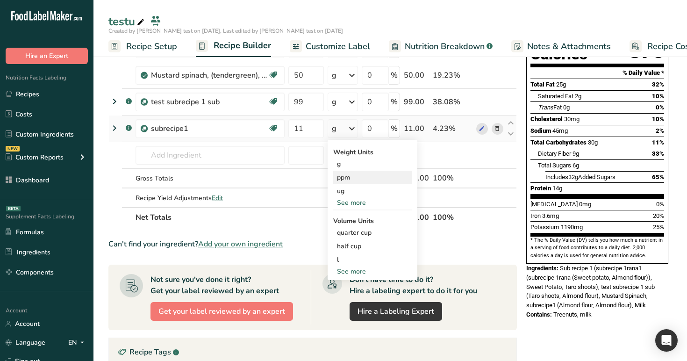
scroll to position [114, 0]
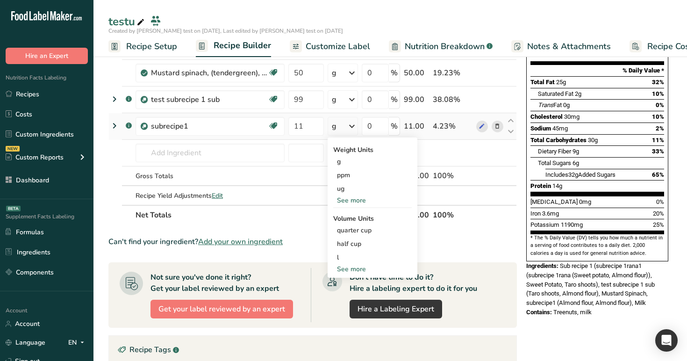
click at [354, 269] on div "See more" at bounding box center [372, 269] width 78 height 10
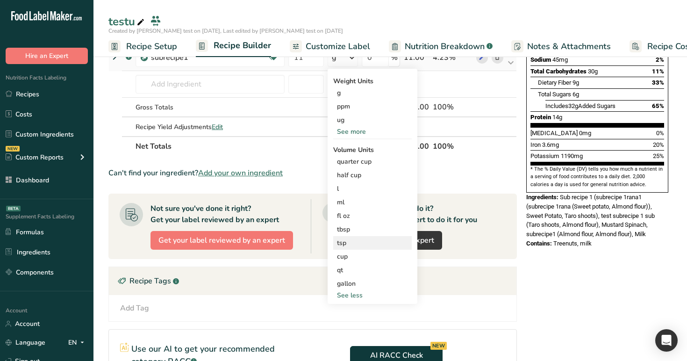
scroll to position [229, 0]
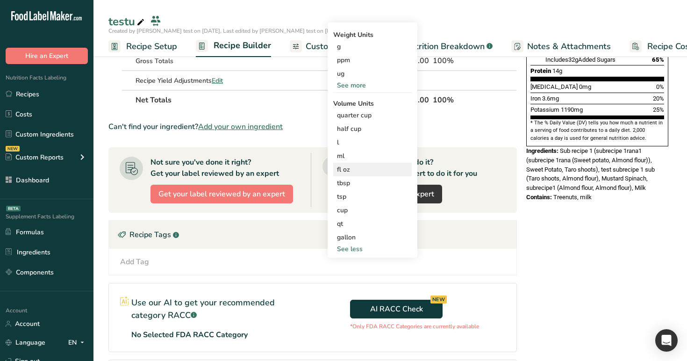
click at [368, 172] on div "fl oz" at bounding box center [372, 169] width 71 height 10
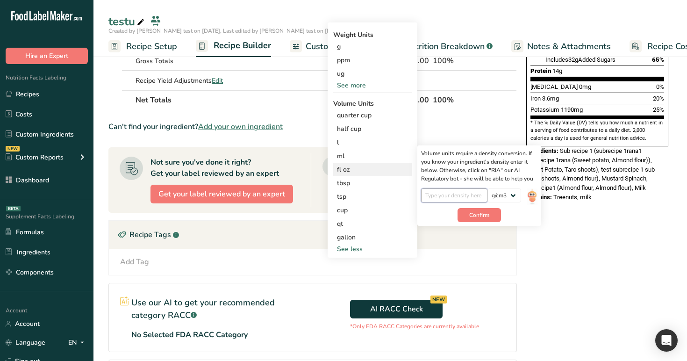
click at [448, 195] on input "number" at bounding box center [454, 195] width 67 height 14
type input "1"
click at [480, 215] on span "Confirm" at bounding box center [479, 215] width 20 height 8
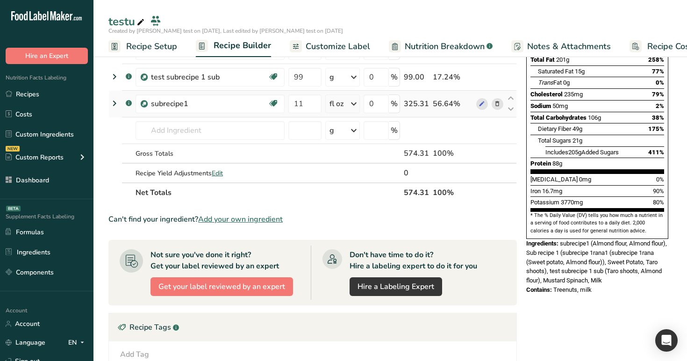
scroll to position [126, 0]
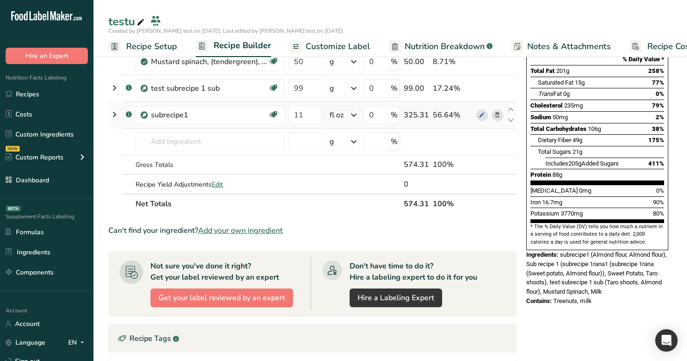
click at [114, 109] on icon at bounding box center [114, 114] width 11 height 17
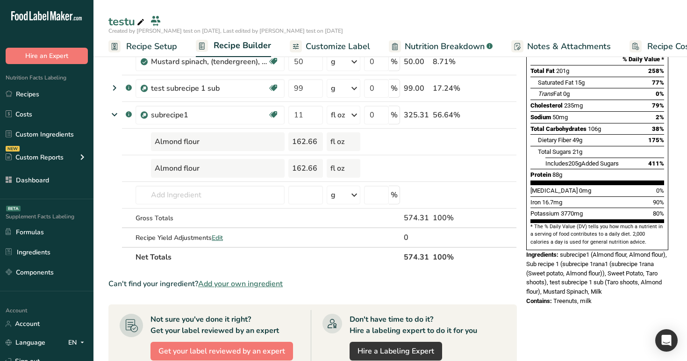
click at [420, 41] on span "Nutrition Breakdown" at bounding box center [445, 46] width 80 height 13
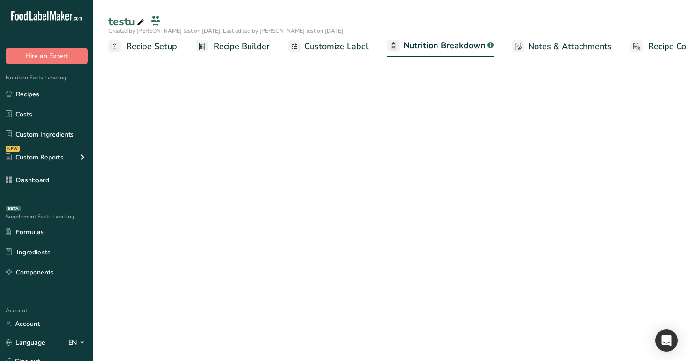
scroll to position [0, 25]
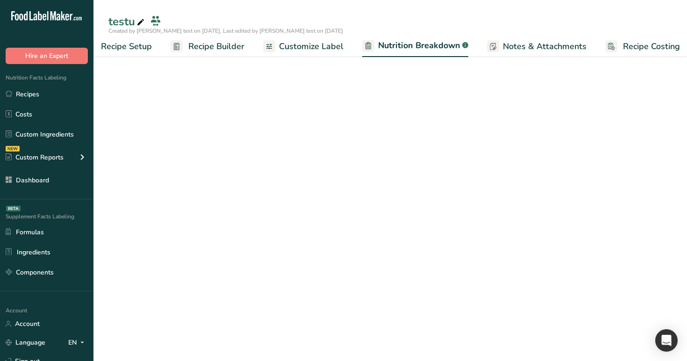
select select "Calories"
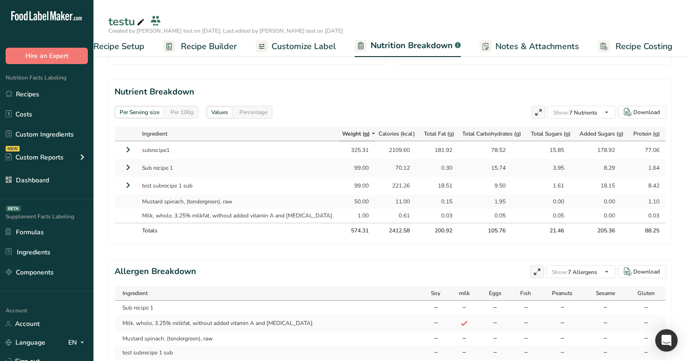
scroll to position [446, 0]
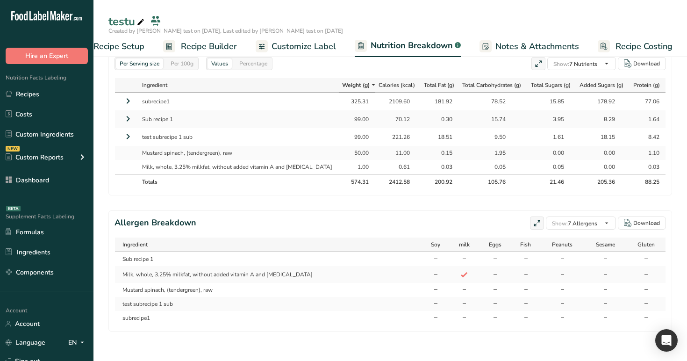
click at [124, 135] on icon at bounding box center [127, 136] width 11 height 17
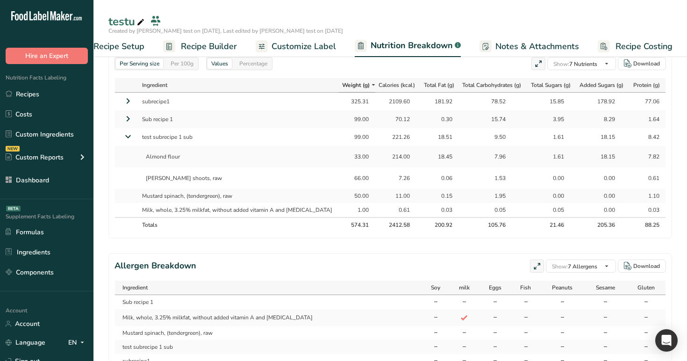
click at [124, 135] on icon at bounding box center [128, 136] width 17 height 11
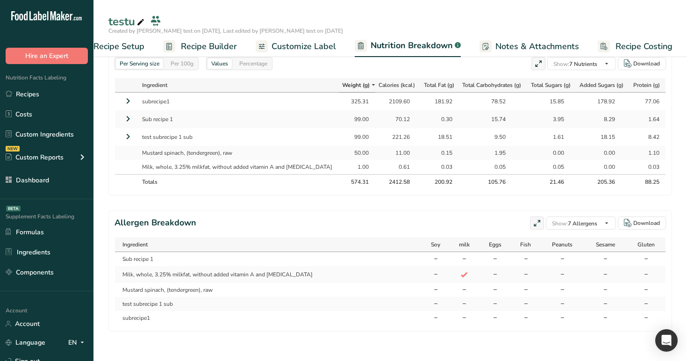
click at [131, 100] on icon at bounding box center [127, 100] width 11 height 17
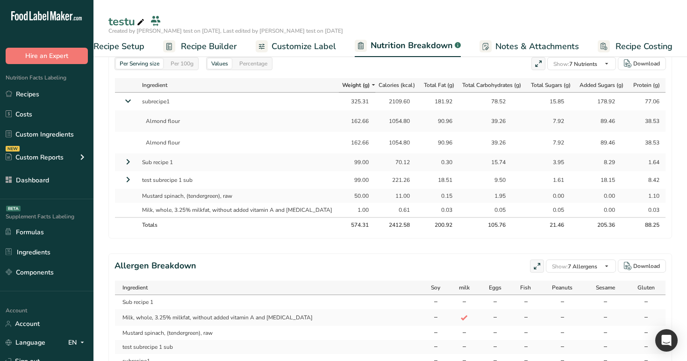
click at [131, 100] on icon at bounding box center [128, 100] width 17 height 11
